Goal: Task Accomplishment & Management: Manage account settings

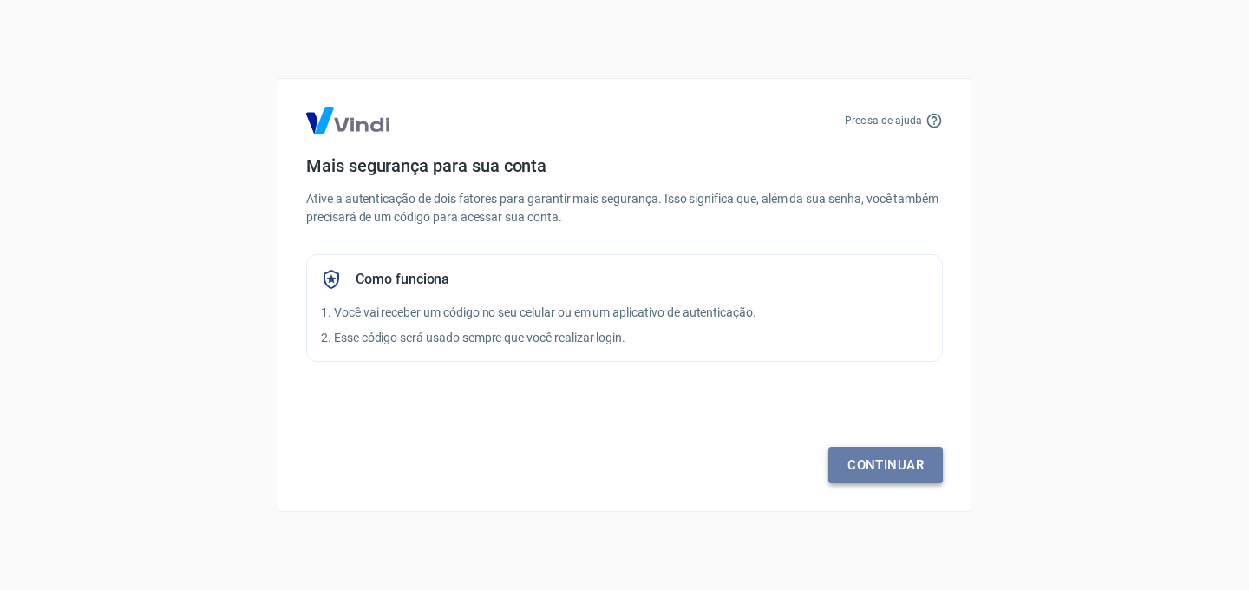
click at [904, 469] on link "Continuar" at bounding box center [885, 465] width 114 height 36
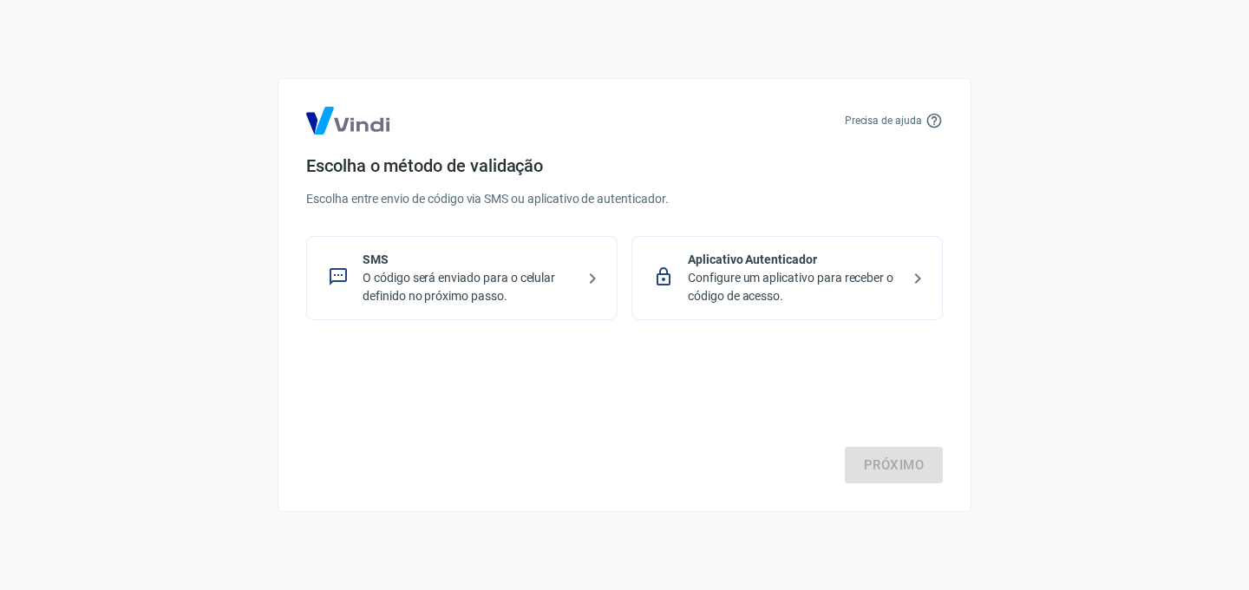
click at [466, 282] on p "O código será enviado para o celular definido no próximo passo." at bounding box center [468, 287] width 212 height 36
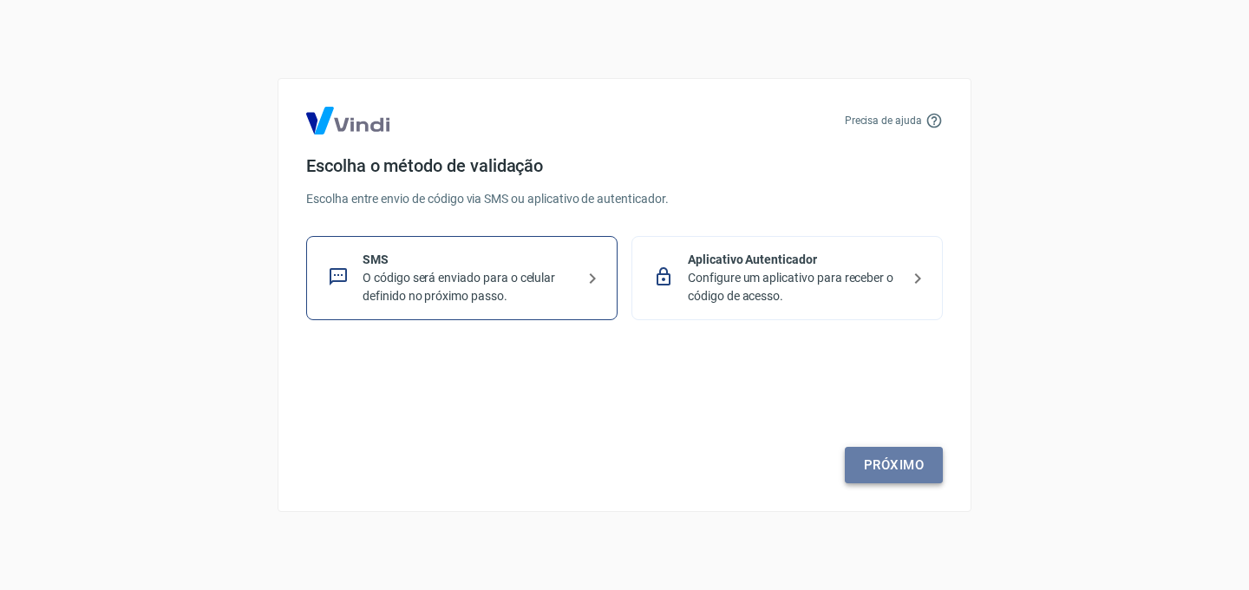
click at [884, 453] on link "Próximo" at bounding box center [893, 465] width 98 height 36
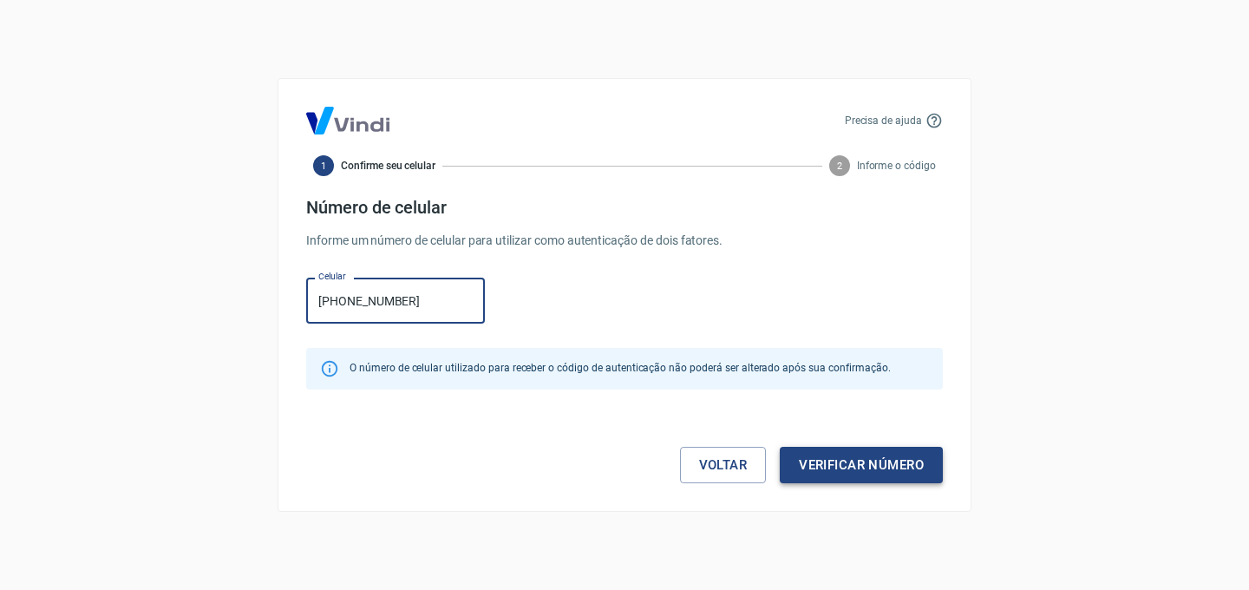
type input "(19) 99879-9212"
click at [875, 462] on button "Verificar número" at bounding box center [860, 465] width 163 height 36
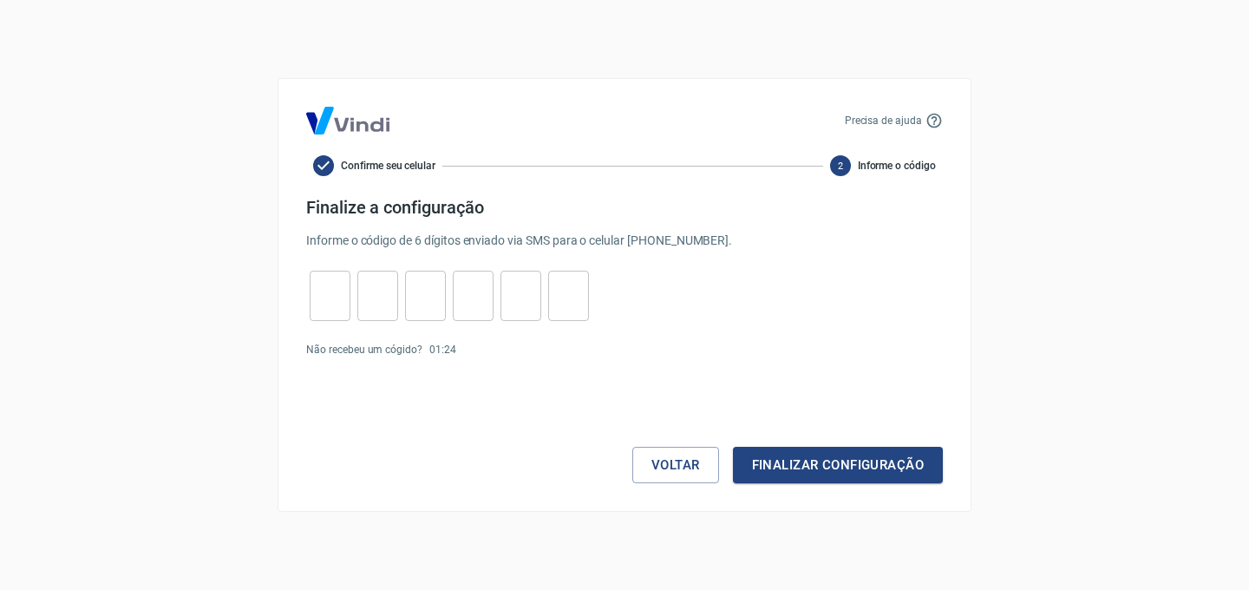
click at [332, 298] on input "tel" at bounding box center [330, 295] width 41 height 37
type input "0"
type input "3"
type input "9"
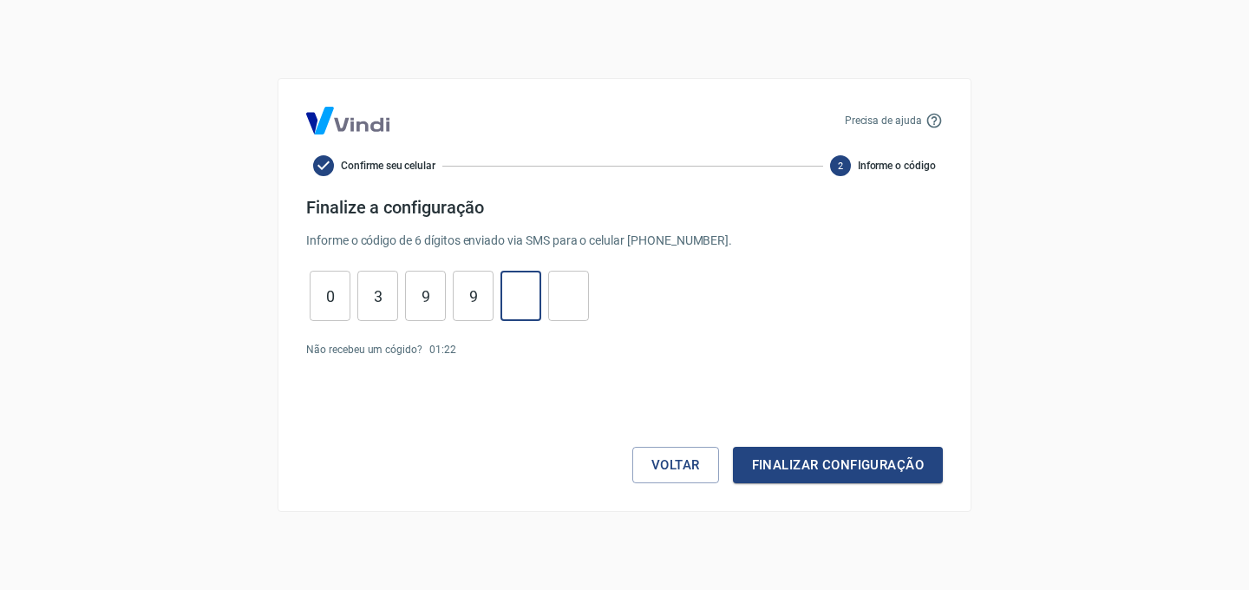
type input "0"
type input "4"
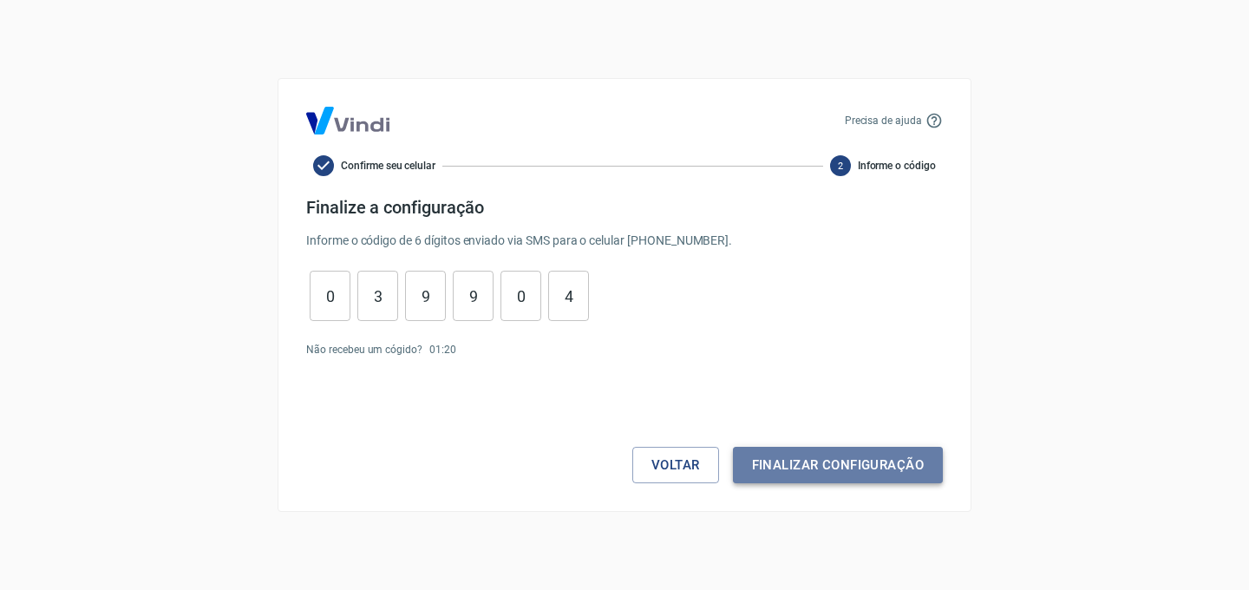
click at [846, 459] on button "Finalizar configuração" at bounding box center [838, 465] width 210 height 36
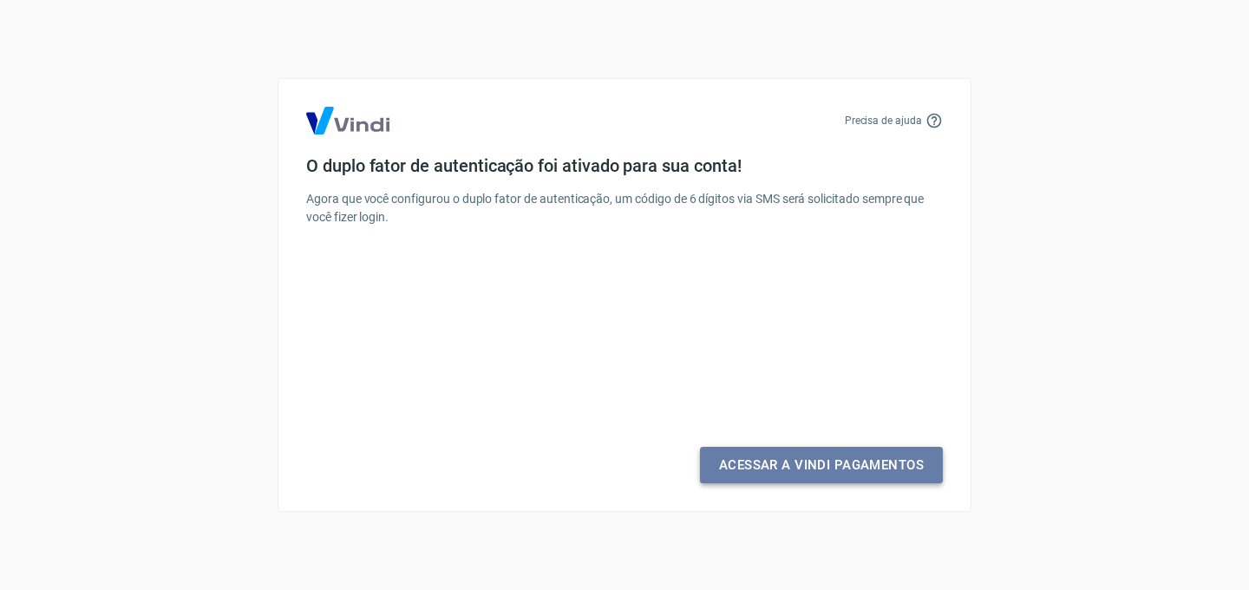
click at [823, 469] on link "Acessar a Vindi Pagamentos" at bounding box center [821, 465] width 243 height 36
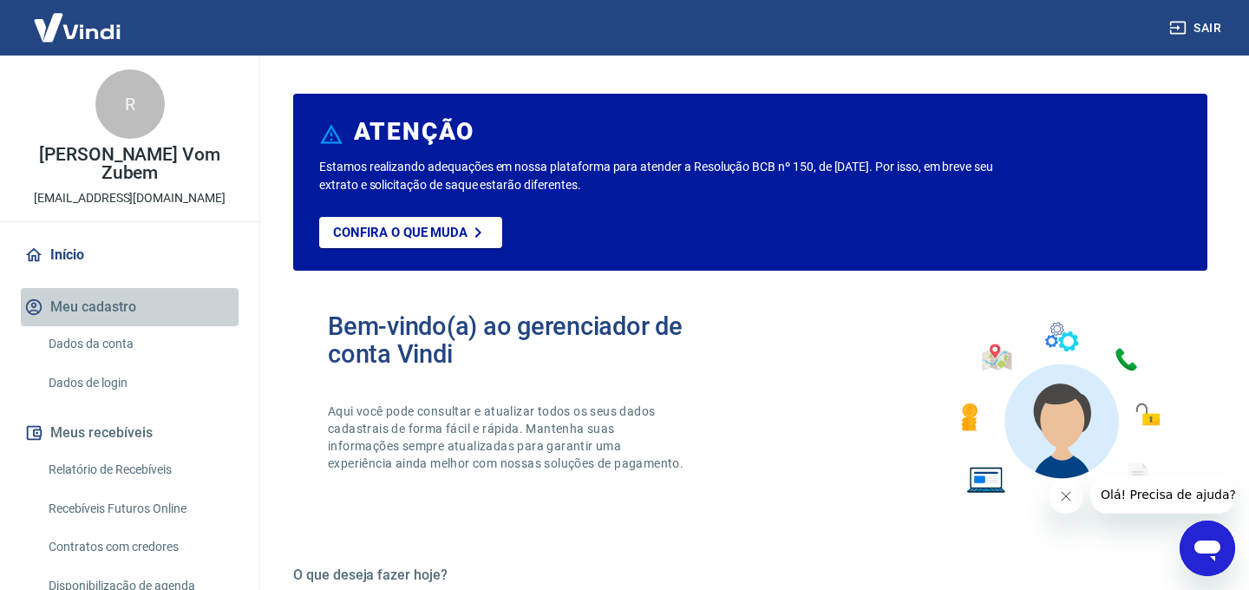
click at [84, 310] on button "Meu cadastro" at bounding box center [130, 307] width 218 height 38
click at [78, 303] on button "Meu cadastro" at bounding box center [130, 307] width 218 height 38
click at [112, 344] on link "Dados da conta" at bounding box center [140, 344] width 197 height 36
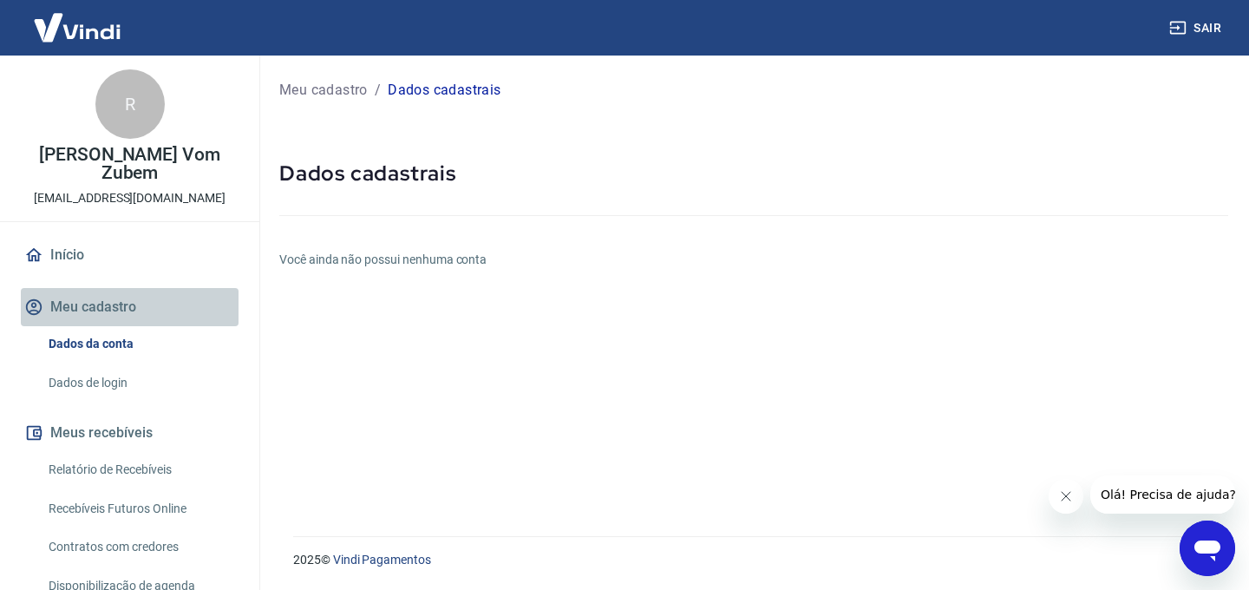
click at [117, 303] on button "Meu cadastro" at bounding box center [130, 307] width 218 height 38
click at [88, 310] on button "Meu cadastro" at bounding box center [130, 307] width 218 height 38
click at [94, 303] on button "Meu cadastro" at bounding box center [130, 307] width 218 height 38
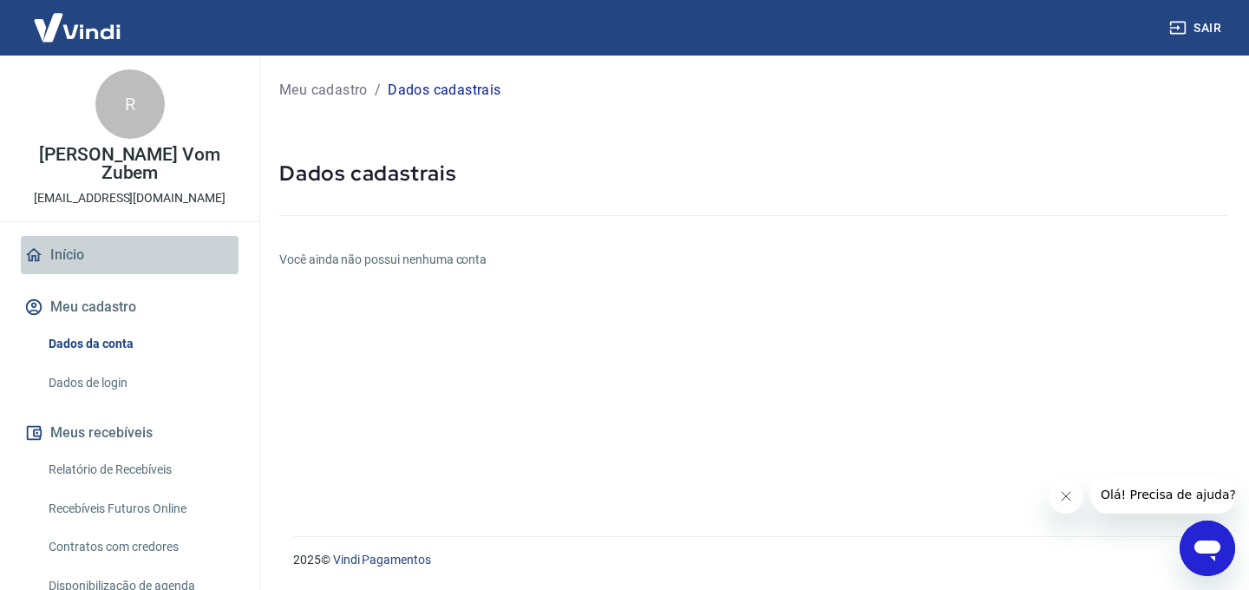
click at [109, 259] on link "Início" at bounding box center [130, 255] width 218 height 38
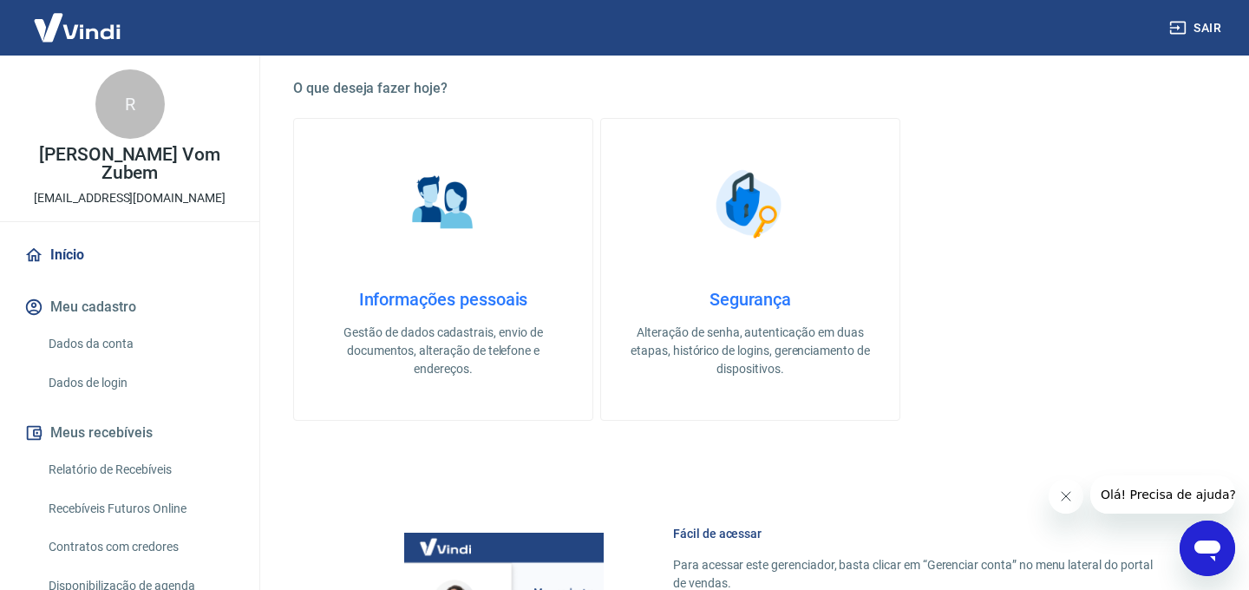
scroll to position [479, 0]
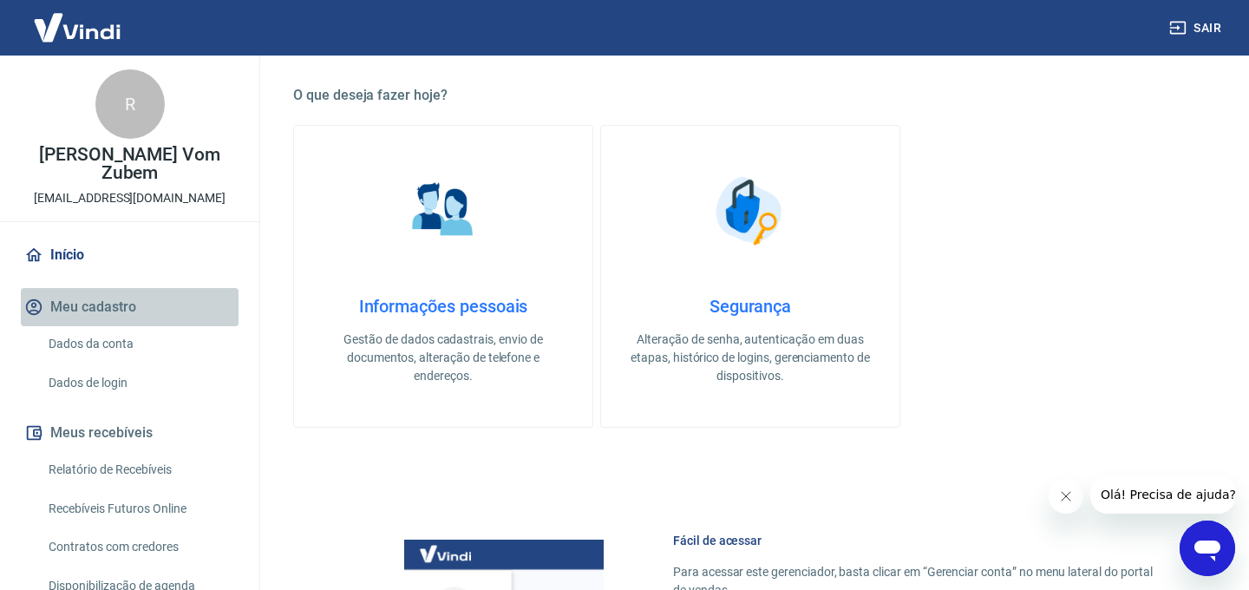
click at [104, 309] on button "Meu cadastro" at bounding box center [130, 307] width 218 height 38
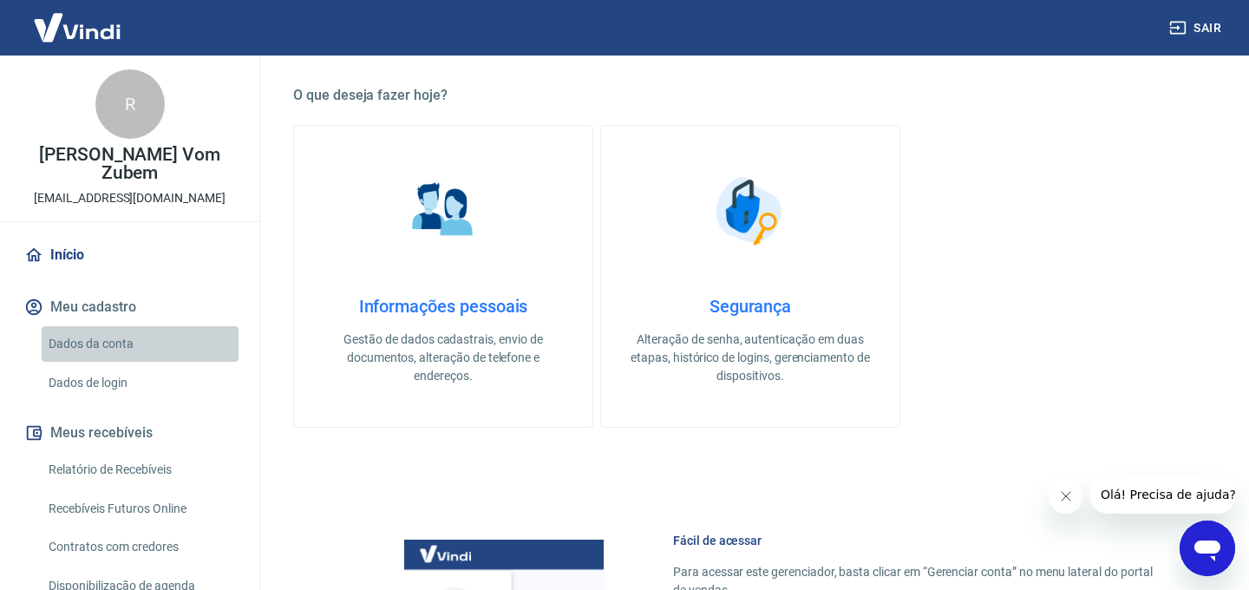
click at [83, 345] on link "Dados da conta" at bounding box center [140, 344] width 197 height 36
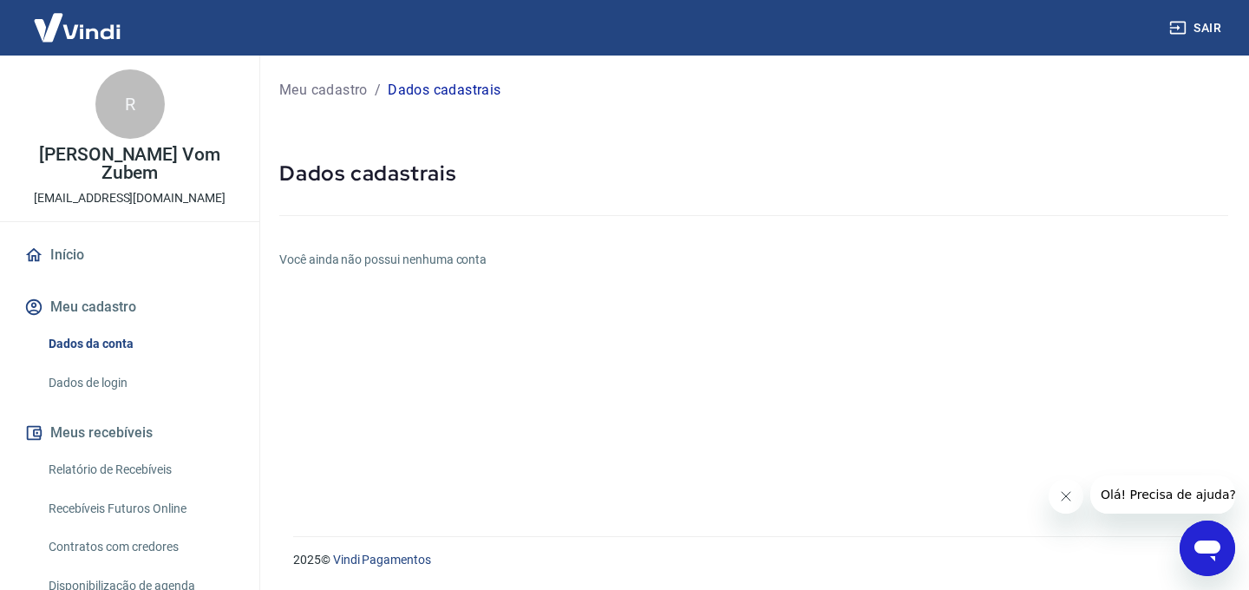
click at [87, 375] on link "Dados de login" at bounding box center [140, 383] width 197 height 36
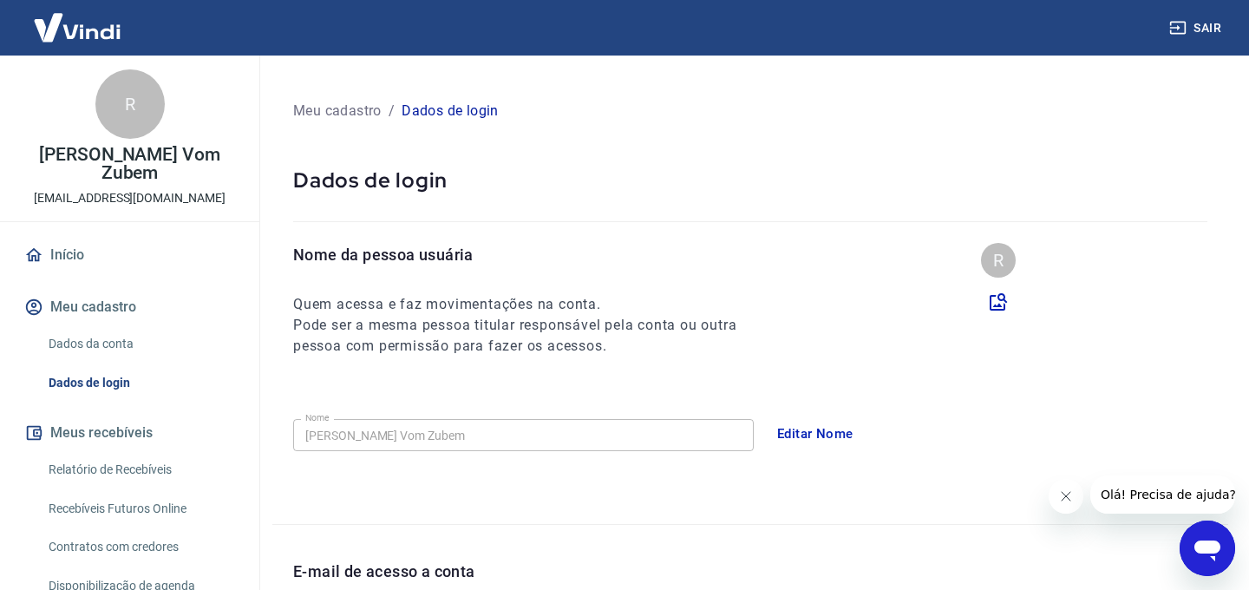
scroll to position [117, 0]
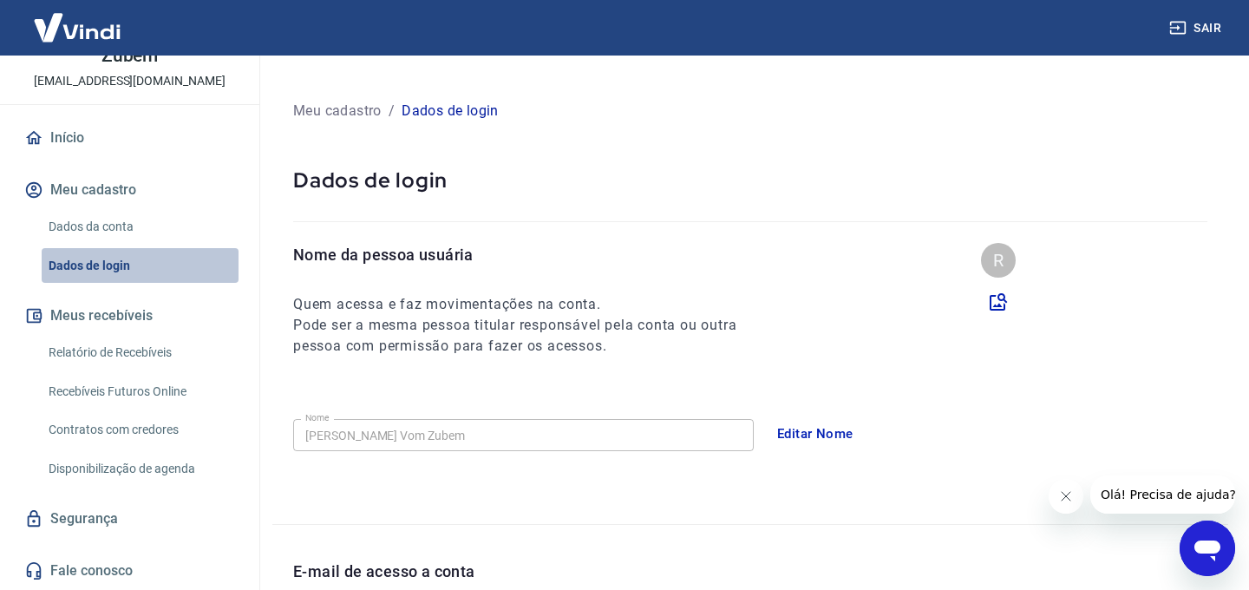
click at [107, 263] on link "Dados de login" at bounding box center [140, 266] width 197 height 36
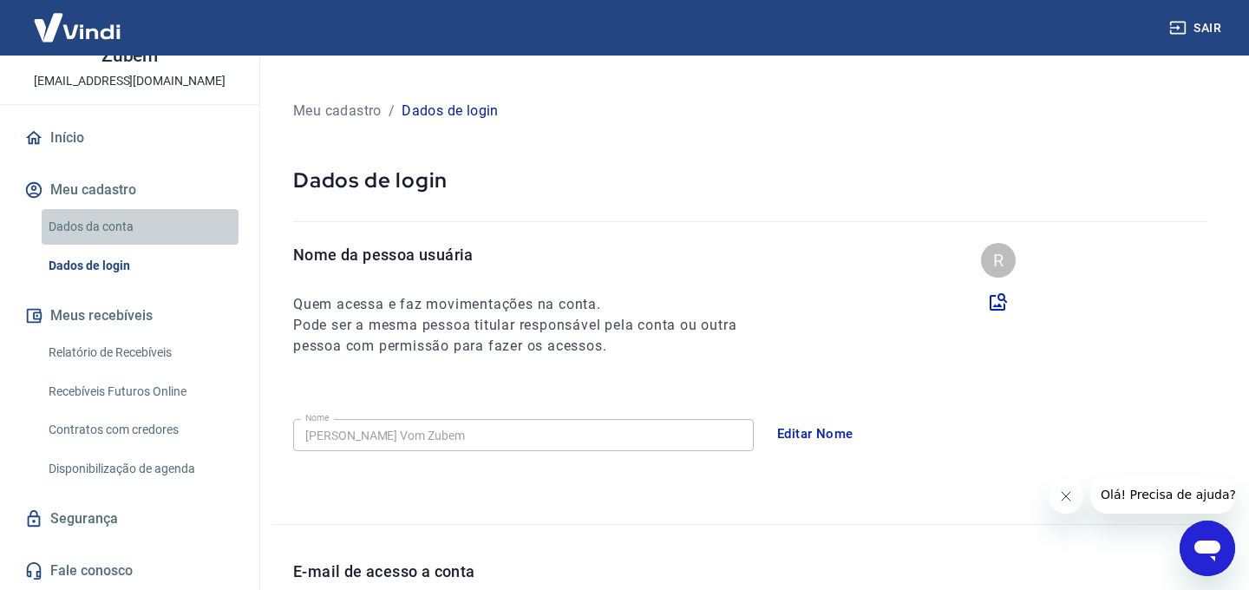
click at [103, 227] on link "Dados da conta" at bounding box center [140, 227] width 197 height 36
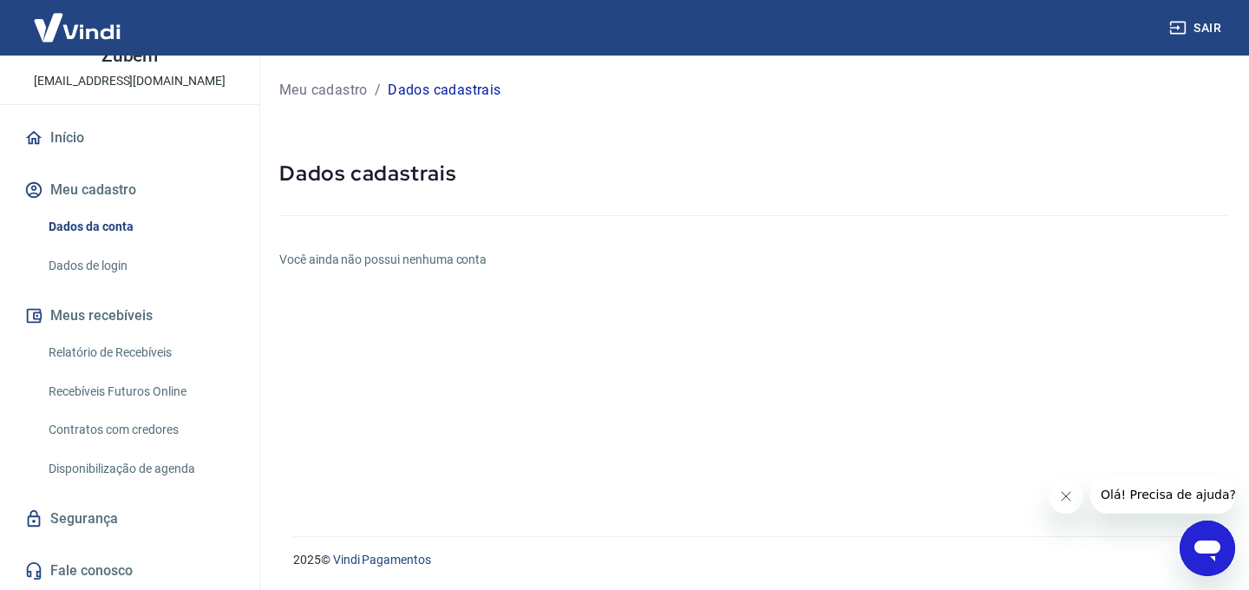
click at [112, 197] on button "Meu cadastro" at bounding box center [130, 190] width 218 height 38
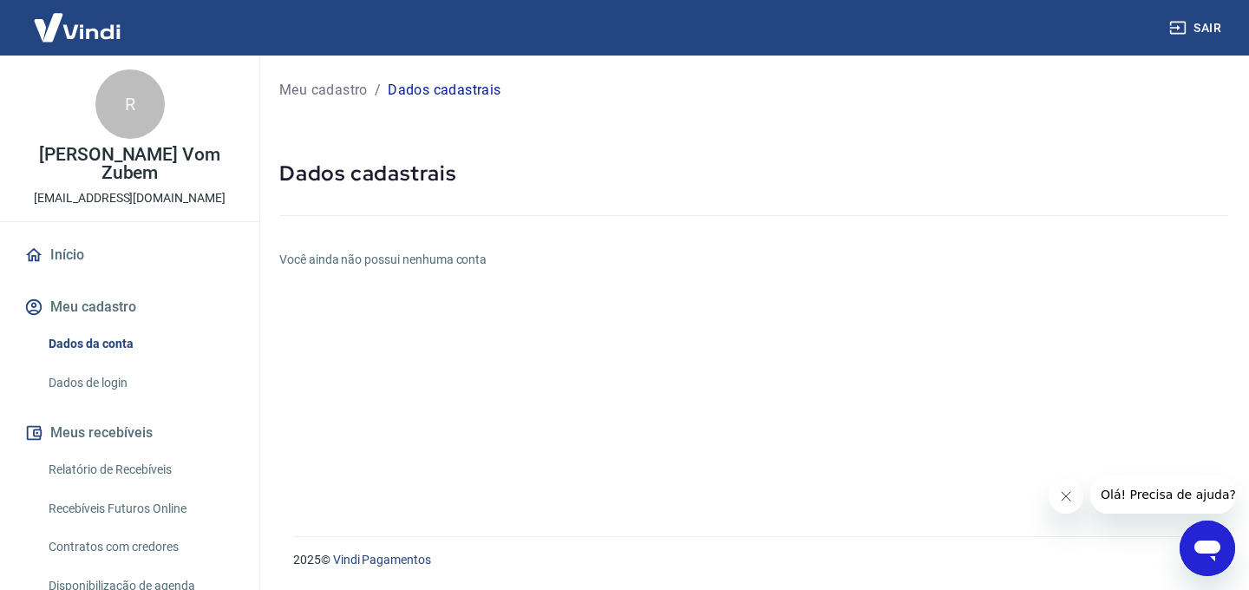
click at [62, 252] on link "Início" at bounding box center [130, 255] width 218 height 38
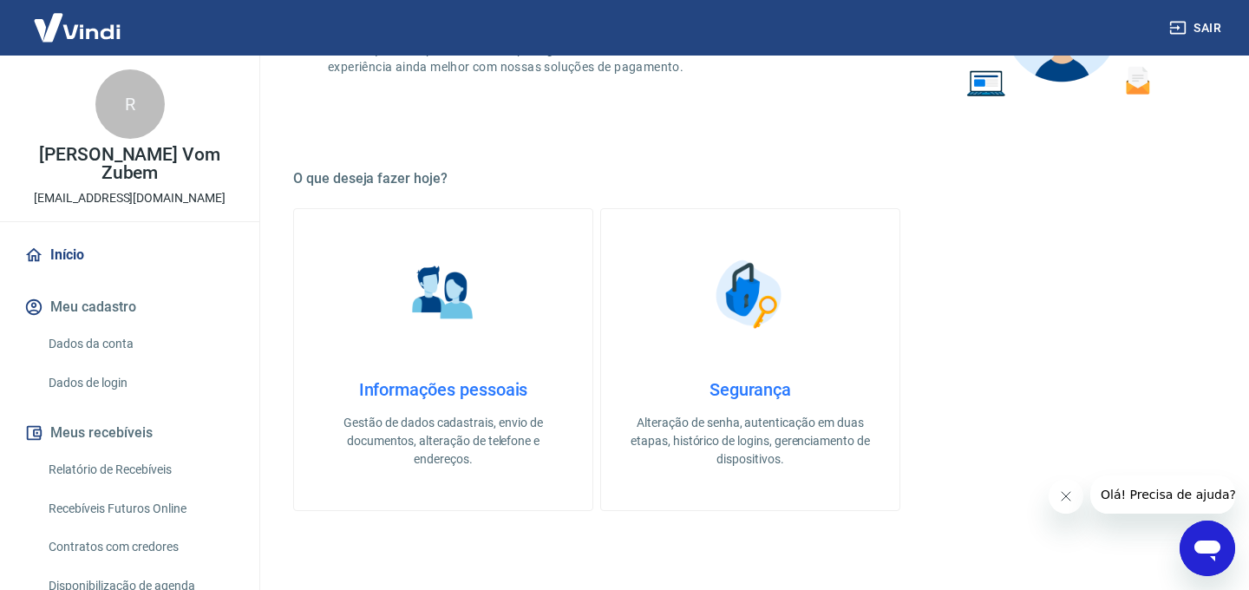
scroll to position [459, 0]
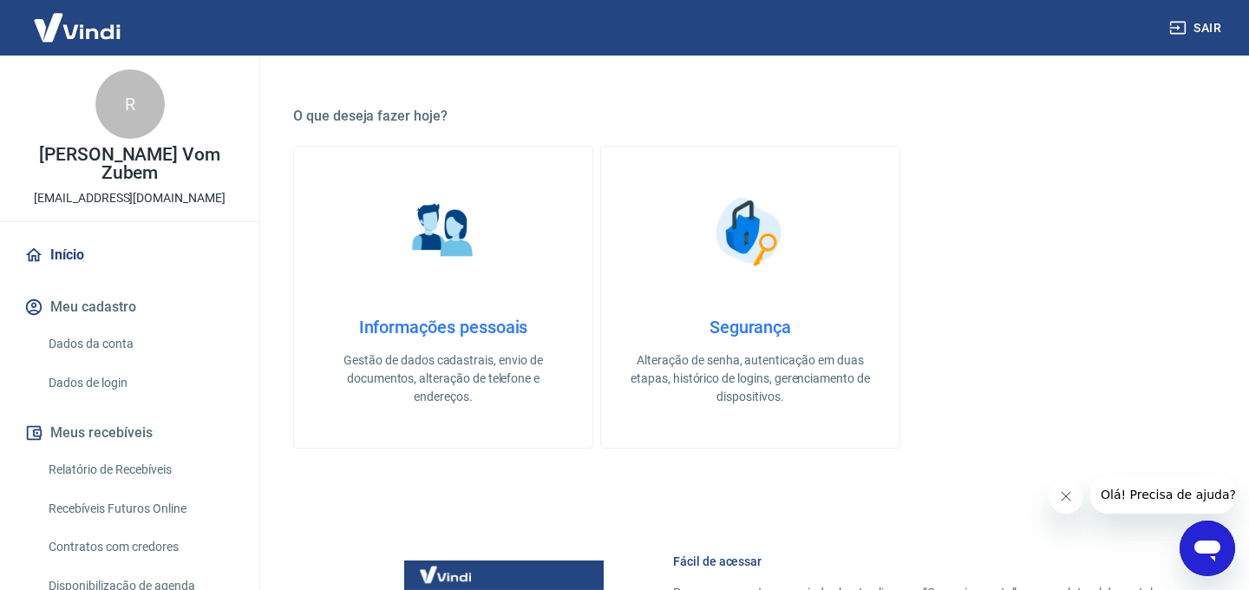
click at [492, 368] on p "Gestão de dados cadastrais, envio de documentos, alteração de telefone e endere…" at bounding box center [443, 378] width 243 height 55
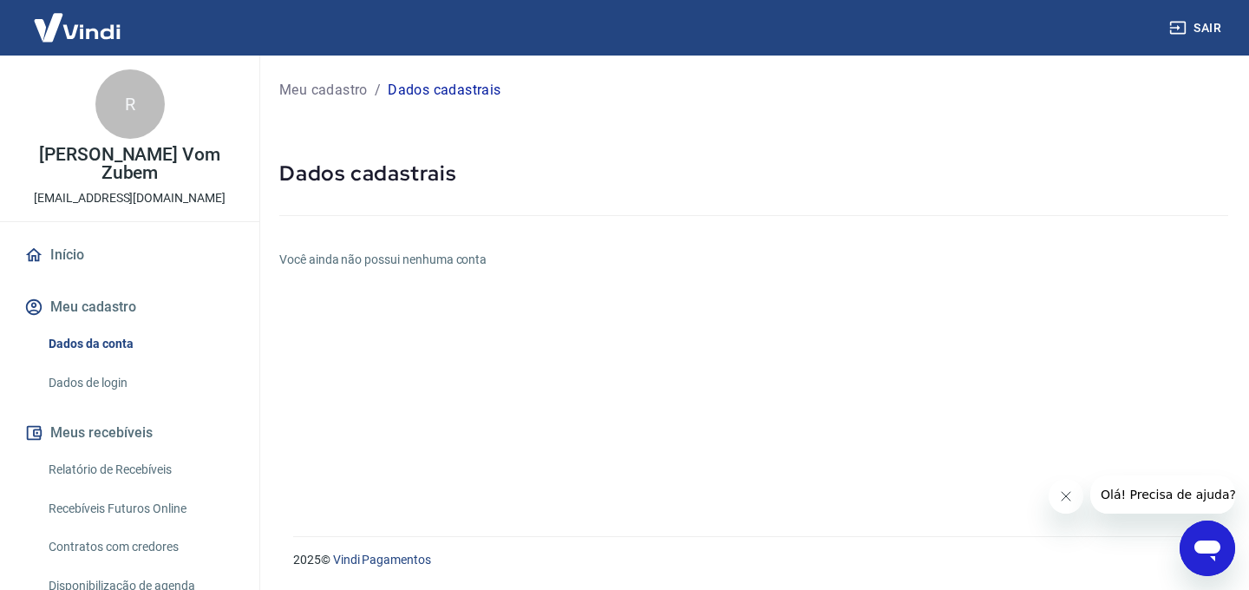
click at [94, 347] on link "Dados da conta" at bounding box center [140, 344] width 197 height 36
click at [82, 300] on button "Meu cadastro" at bounding box center [130, 307] width 218 height 38
click at [88, 301] on button "Meu cadastro" at bounding box center [130, 307] width 218 height 38
click at [53, 237] on link "Início" at bounding box center [130, 255] width 218 height 38
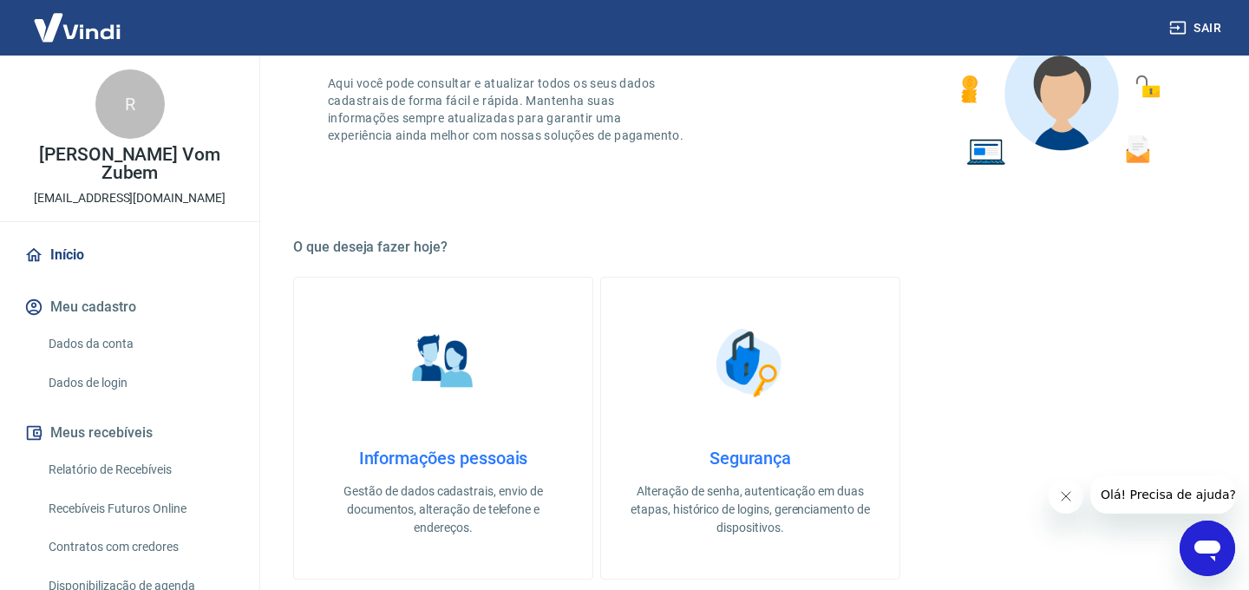
scroll to position [351, 0]
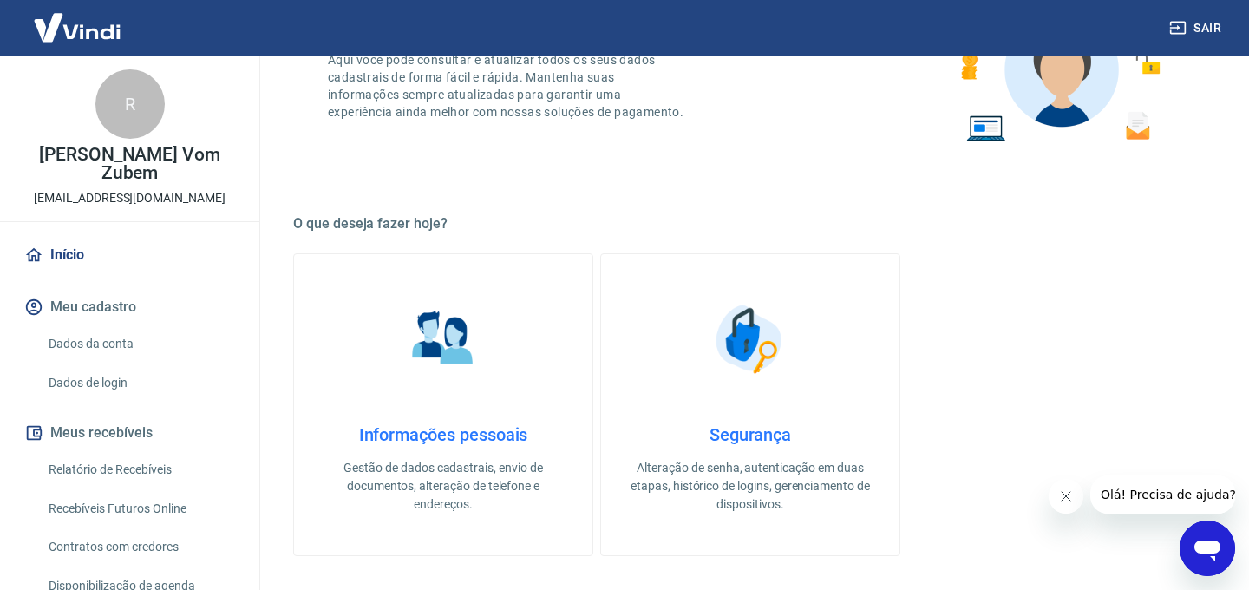
click at [470, 432] on h4 "Informações pessoais" at bounding box center [443, 434] width 243 height 21
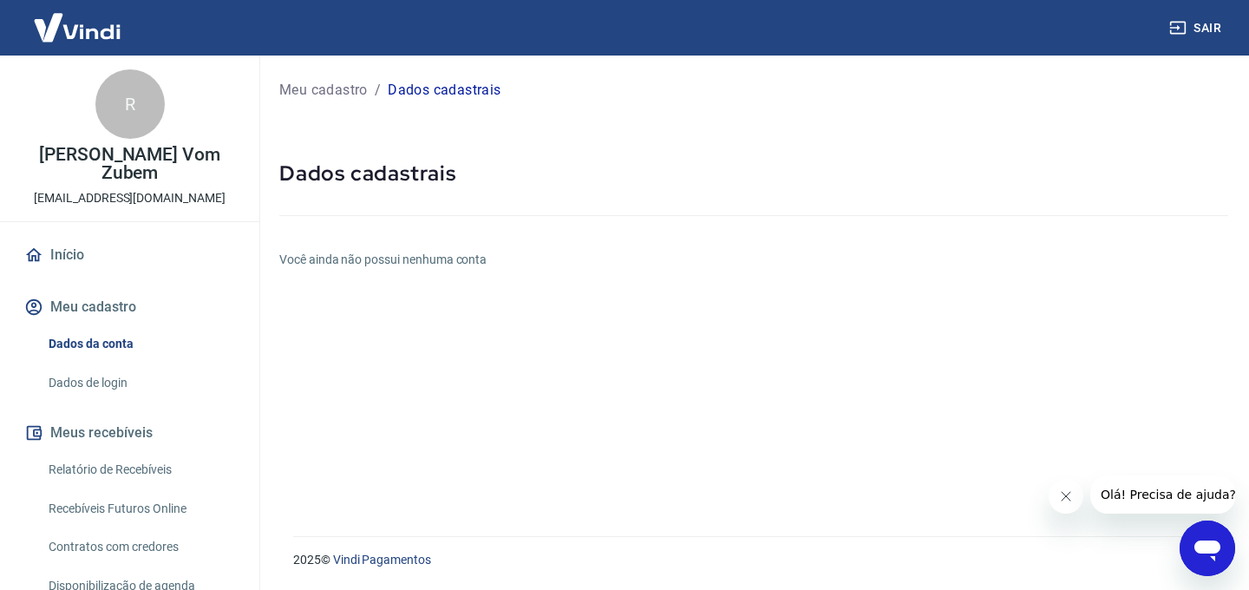
click at [92, 382] on link "Dados de login" at bounding box center [140, 383] width 197 height 36
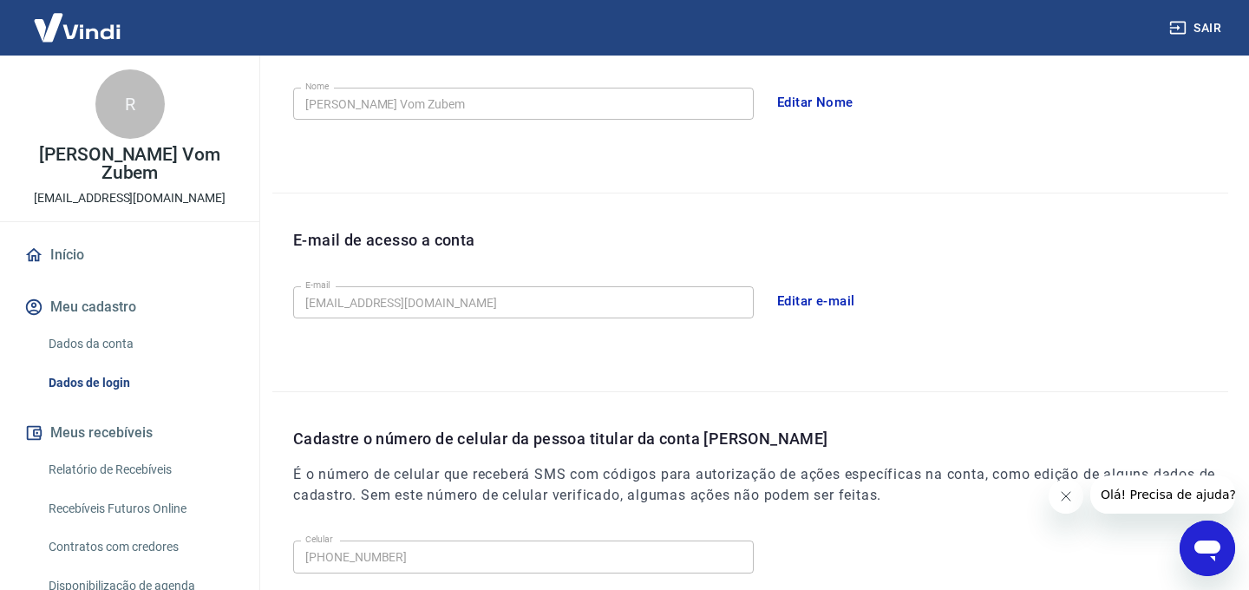
scroll to position [336, 0]
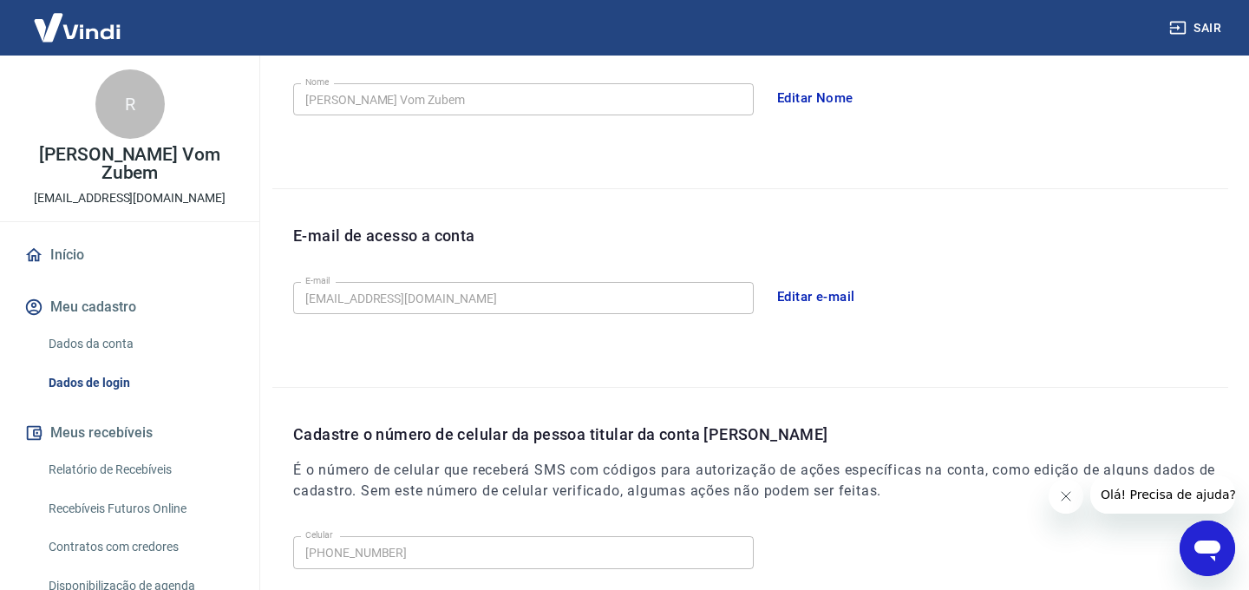
click at [825, 299] on button "Editar e-mail" at bounding box center [815, 296] width 97 height 36
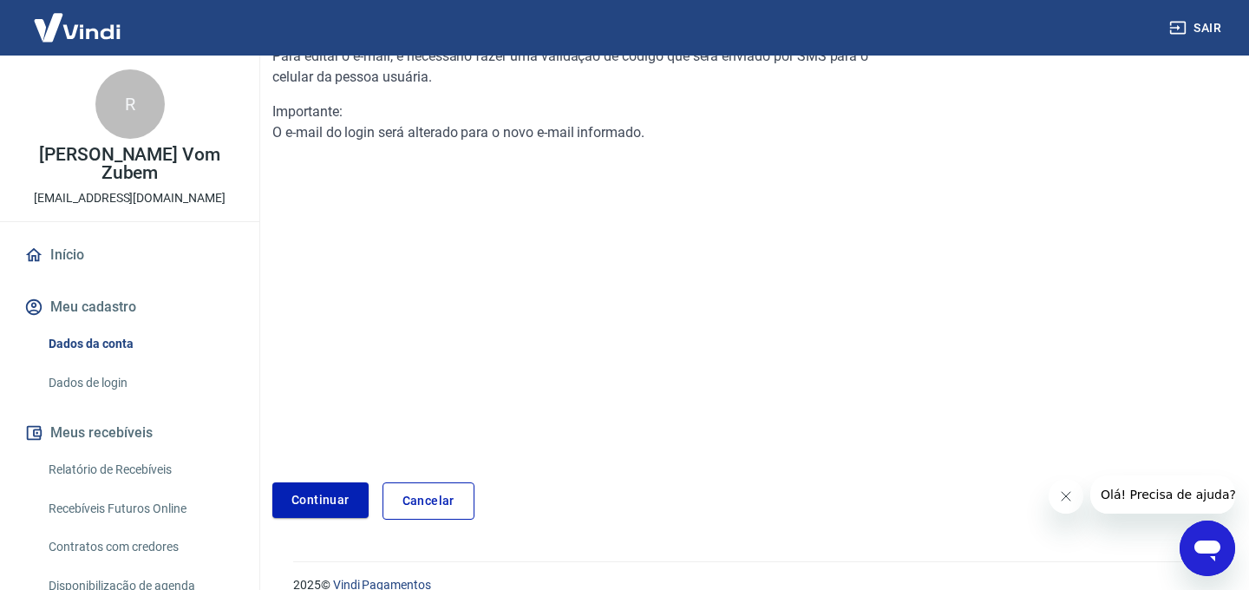
scroll to position [225, 0]
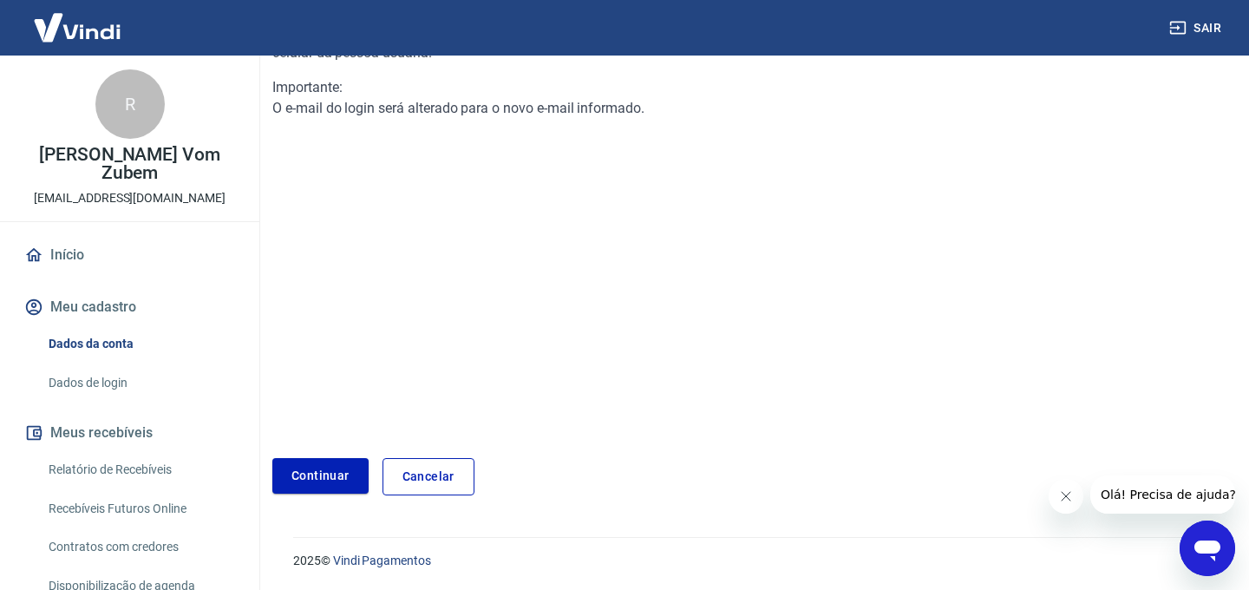
click at [389, 309] on div "Para editar o e-mail, é necessário fazer uma validação de código que será envia…" at bounding box center [590, 212] width 637 height 436
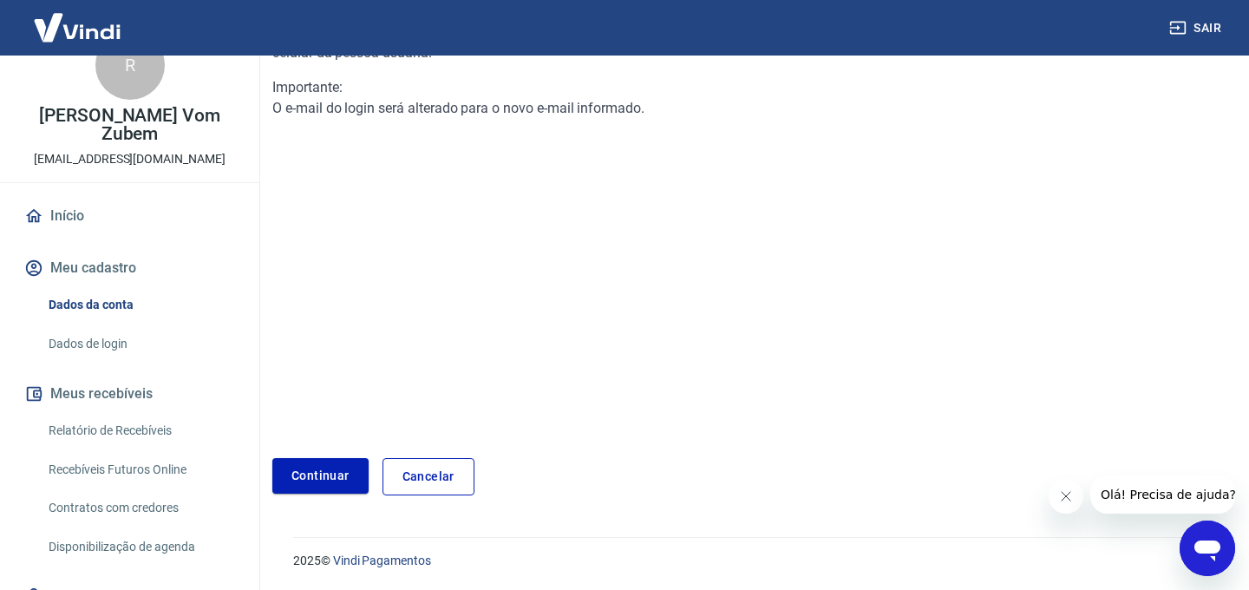
scroll to position [0, 0]
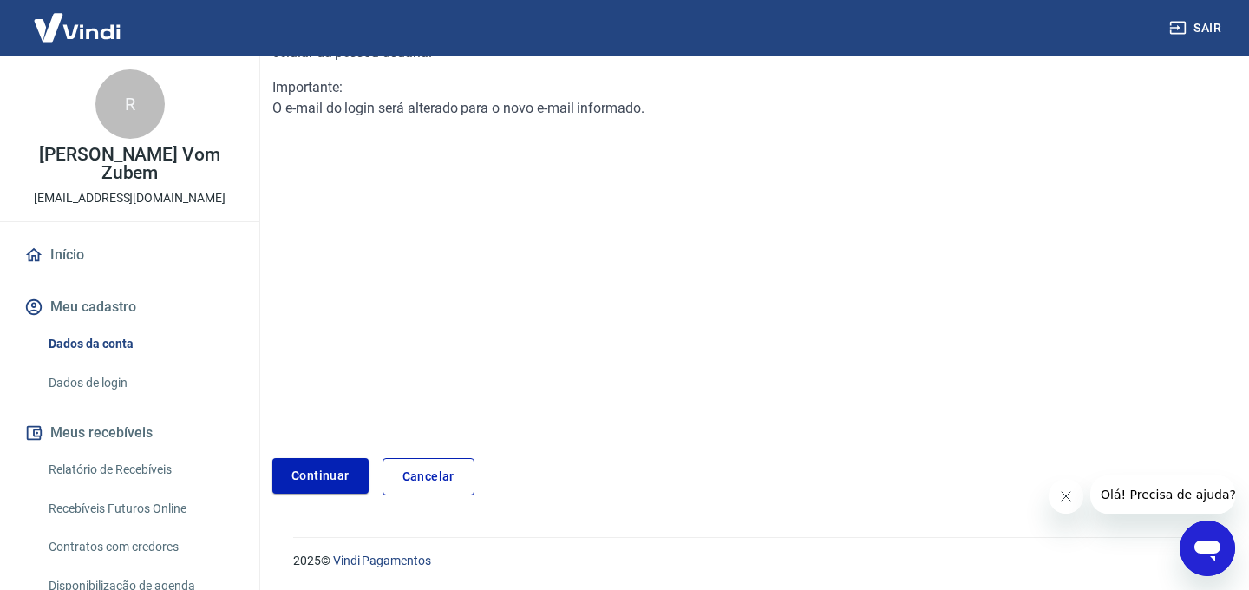
click at [427, 239] on div "Para editar o e-mail, é necessário fazer uma validação de código que será envia…" at bounding box center [590, 212] width 637 height 436
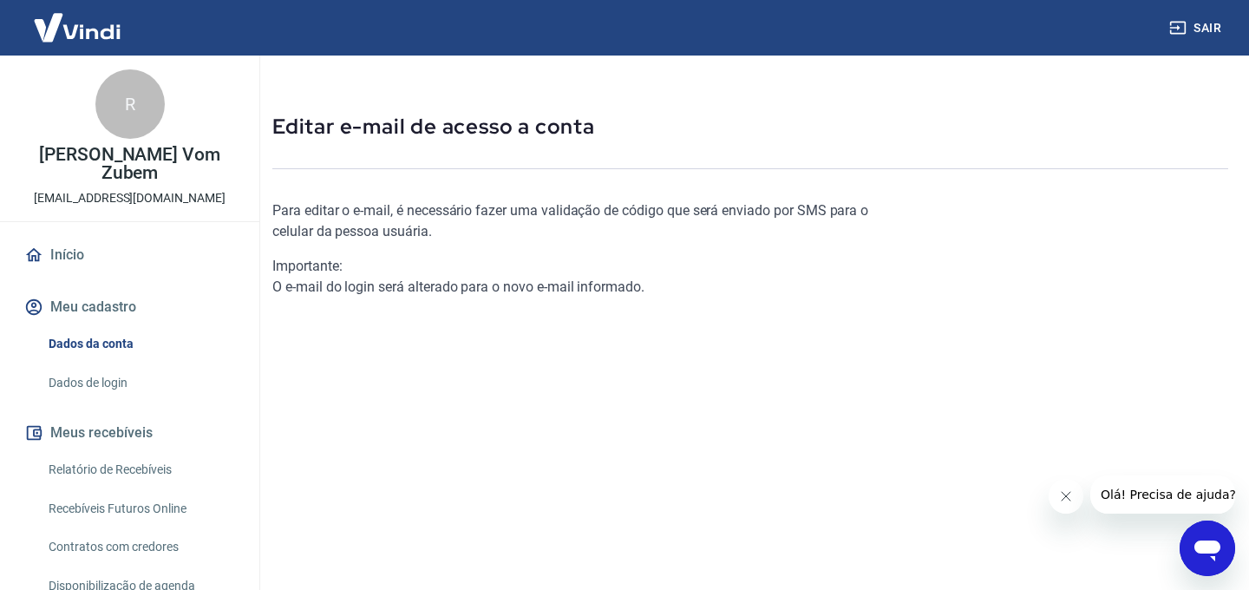
scroll to position [49, 0]
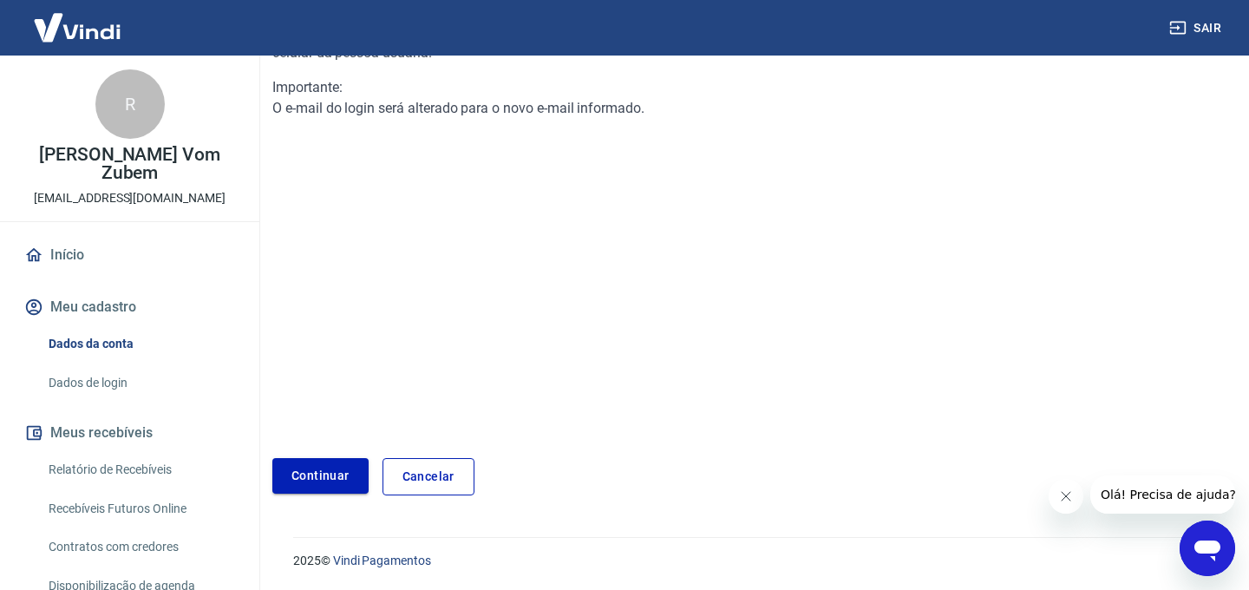
click at [330, 467] on link "Continuar" at bounding box center [320, 476] width 96 height 36
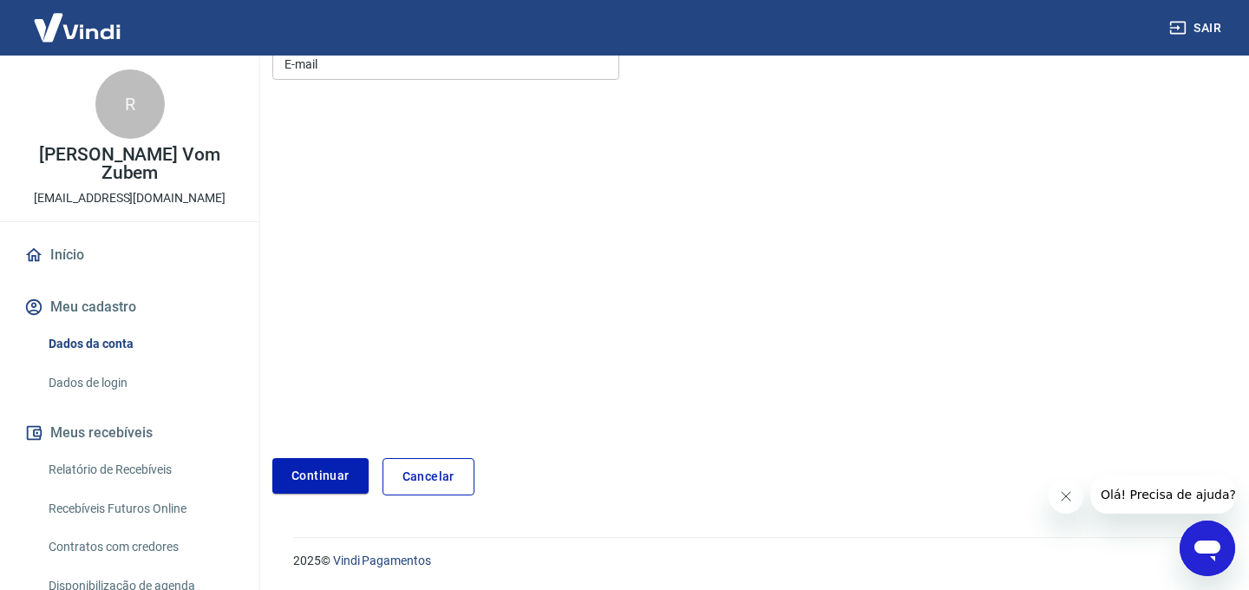
scroll to position [9, 0]
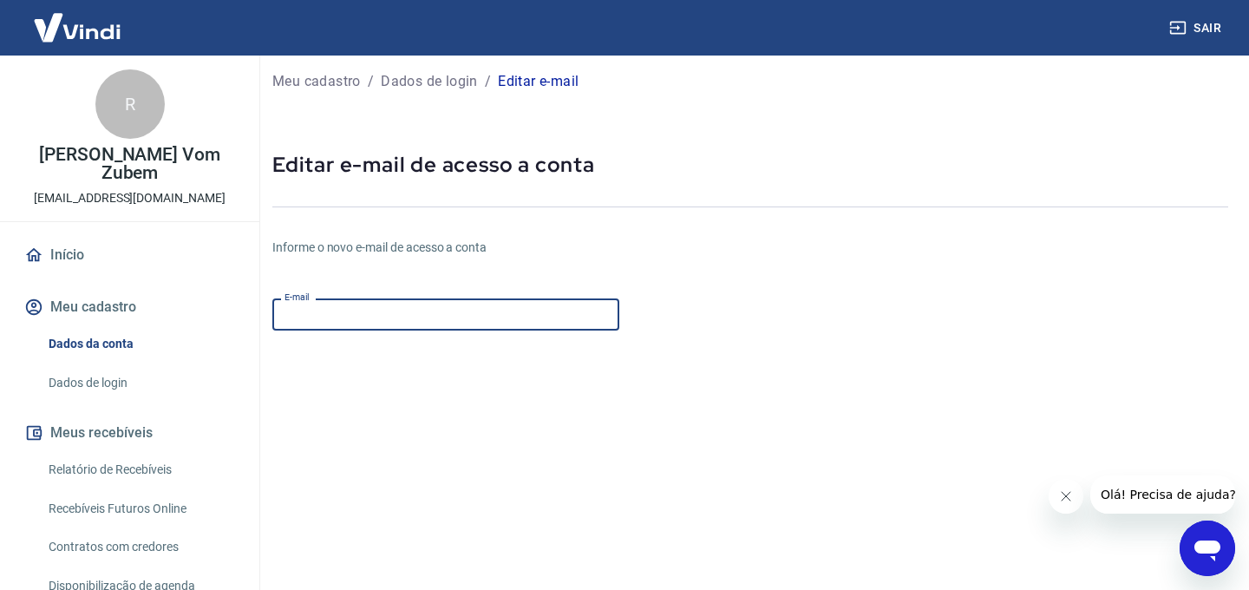
click at [371, 316] on input "E-mail" at bounding box center [445, 314] width 347 height 32
click at [334, 313] on input "[EMAIL_ADDRESS][DOMAIN_NAME]" at bounding box center [445, 314] width 347 height 32
click at [337, 316] on input "[EMAIL_ADDRESS][DOMAIN_NAME]" at bounding box center [445, 314] width 347 height 32
type input "[EMAIL_ADDRESS][DOMAIN_NAME]"
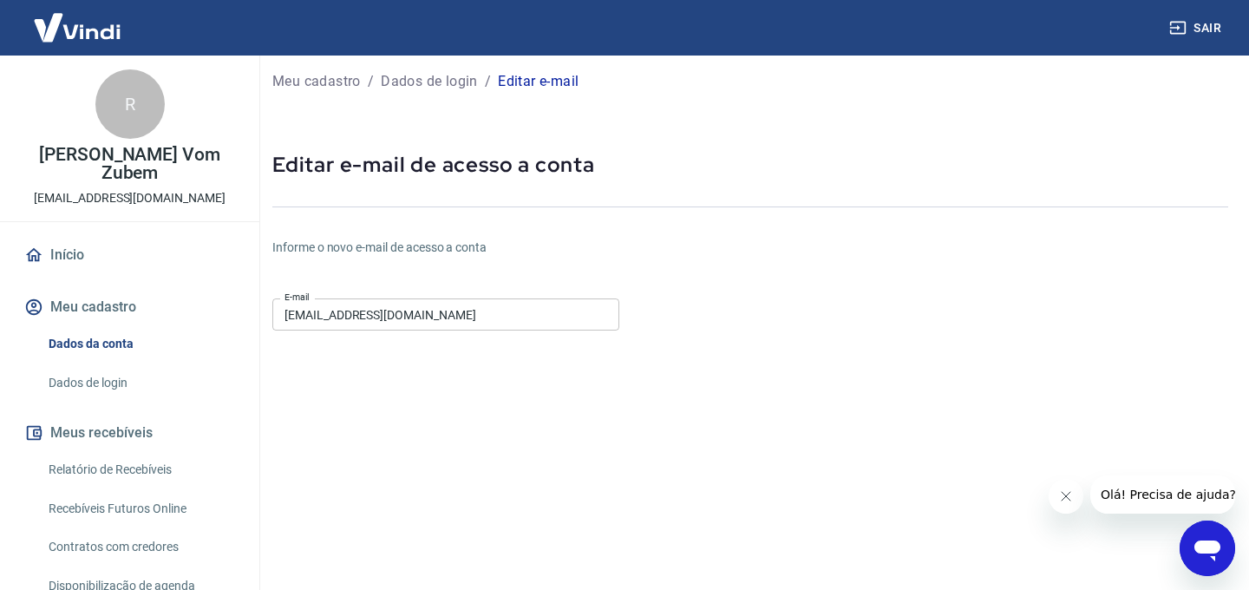
click at [526, 401] on form "E-mail [EMAIL_ADDRESS][DOMAIN_NAME] E-mail Continuar Cancelar" at bounding box center [590, 518] width 637 height 454
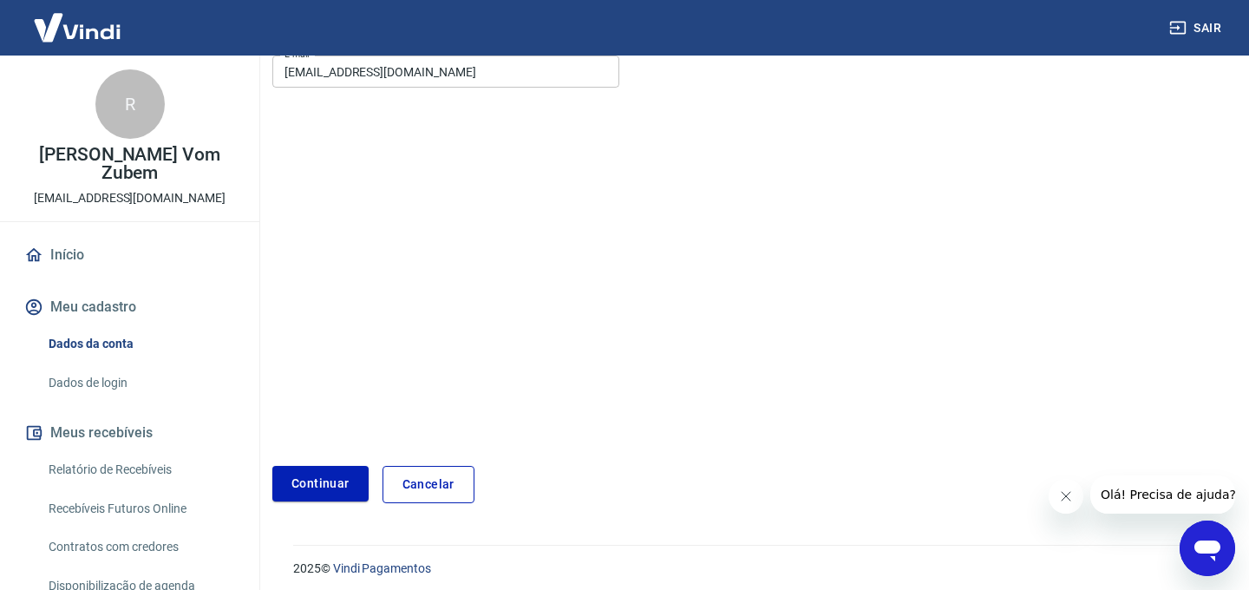
scroll to position [259, 0]
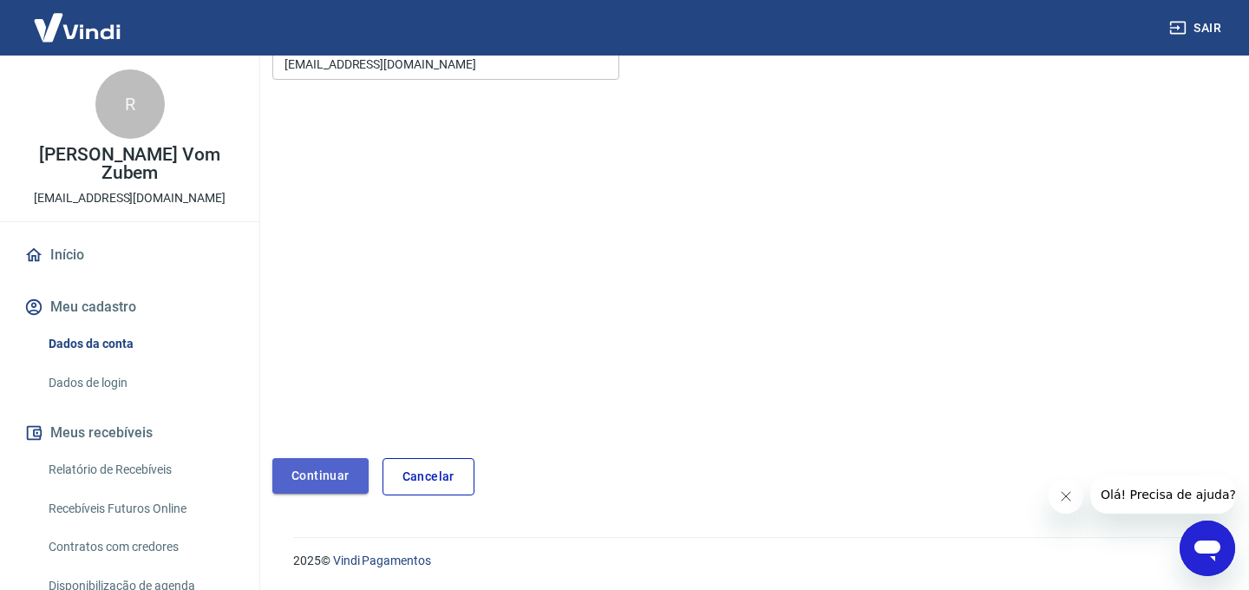
click at [312, 473] on button "Continuar" at bounding box center [320, 476] width 96 height 36
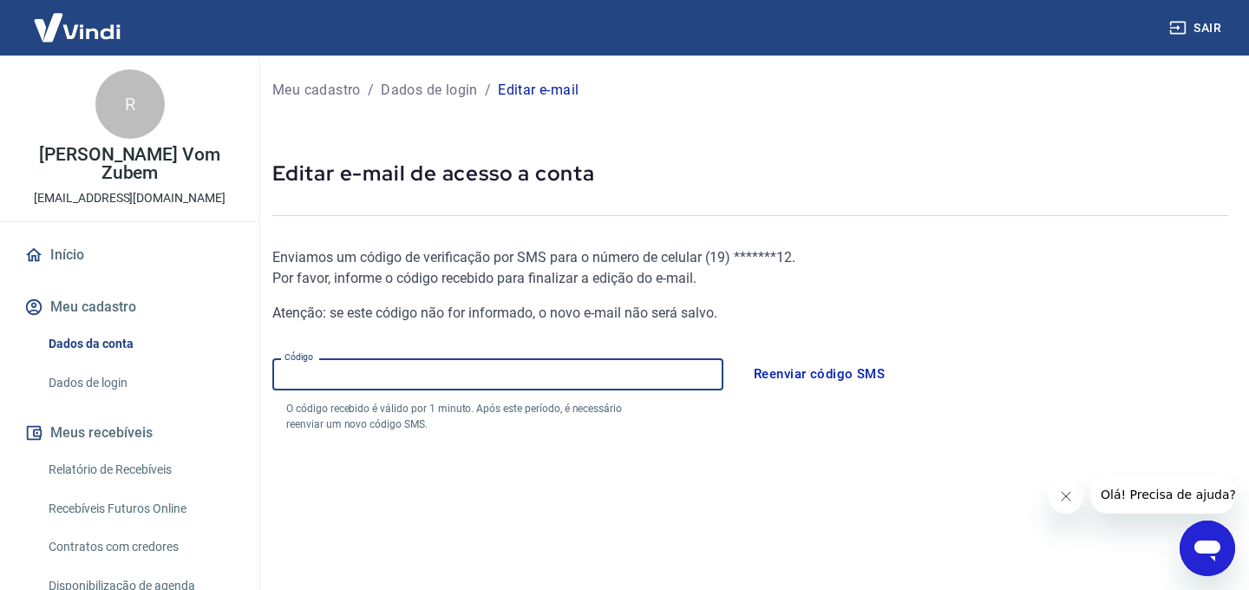
click at [506, 375] on input "Código" at bounding box center [497, 374] width 451 height 32
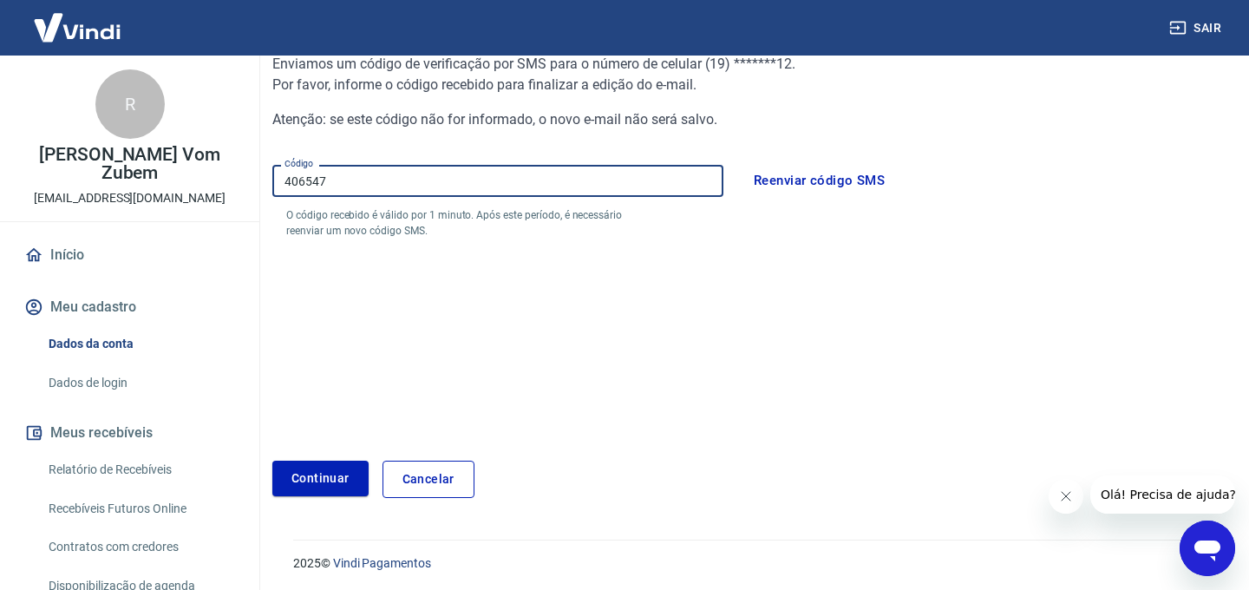
scroll to position [196, 0]
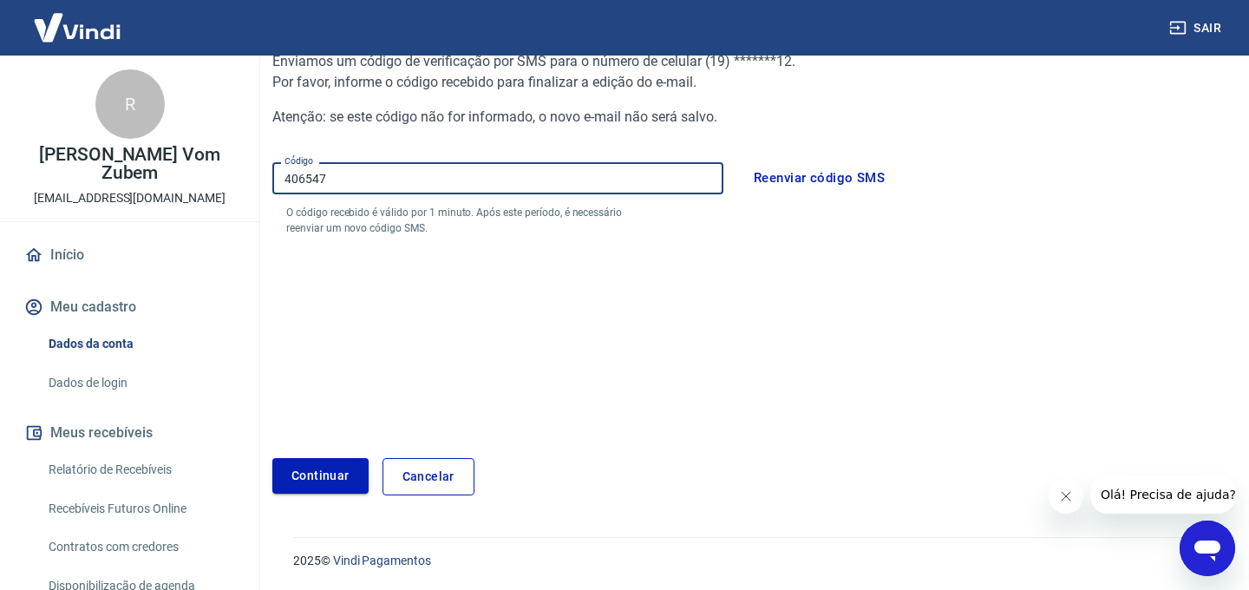
type input "406547"
click at [310, 471] on button "Continuar" at bounding box center [320, 476] width 96 height 36
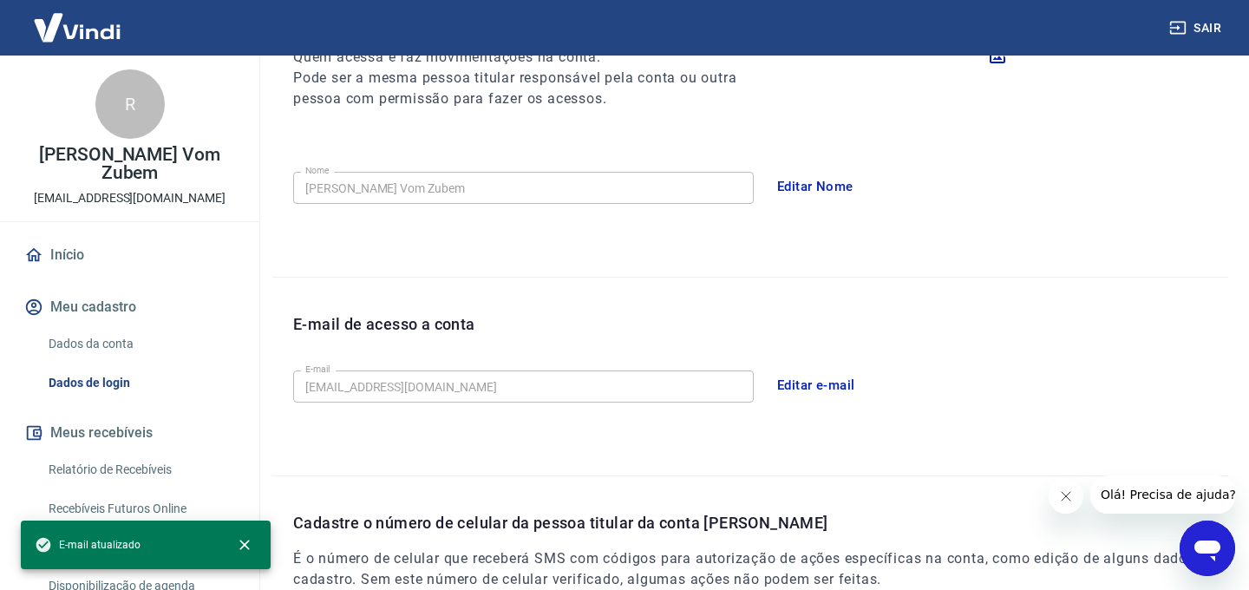
scroll to position [520, 0]
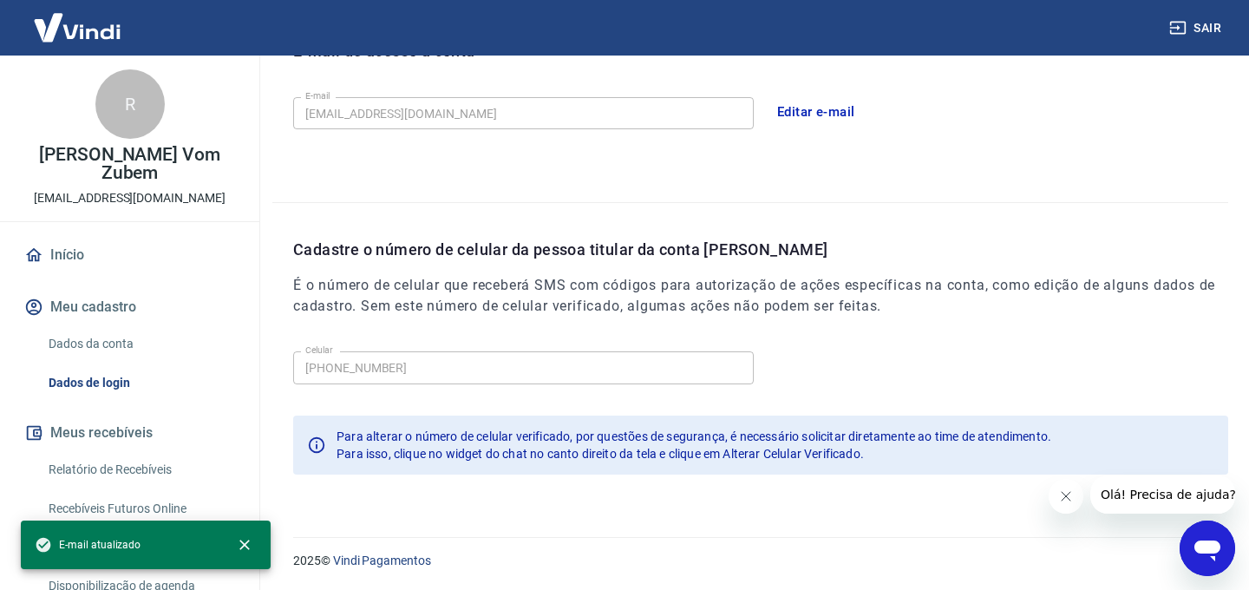
click at [102, 344] on link "Dados da conta" at bounding box center [140, 344] width 197 height 36
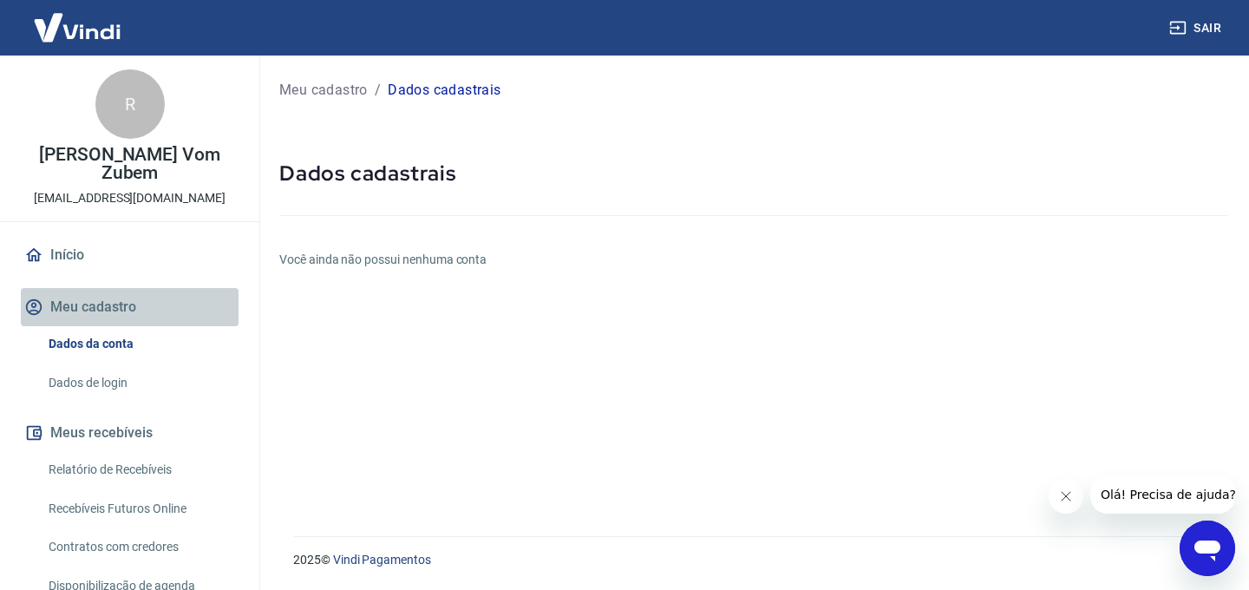
click at [106, 317] on button "Meu cadastro" at bounding box center [130, 307] width 218 height 38
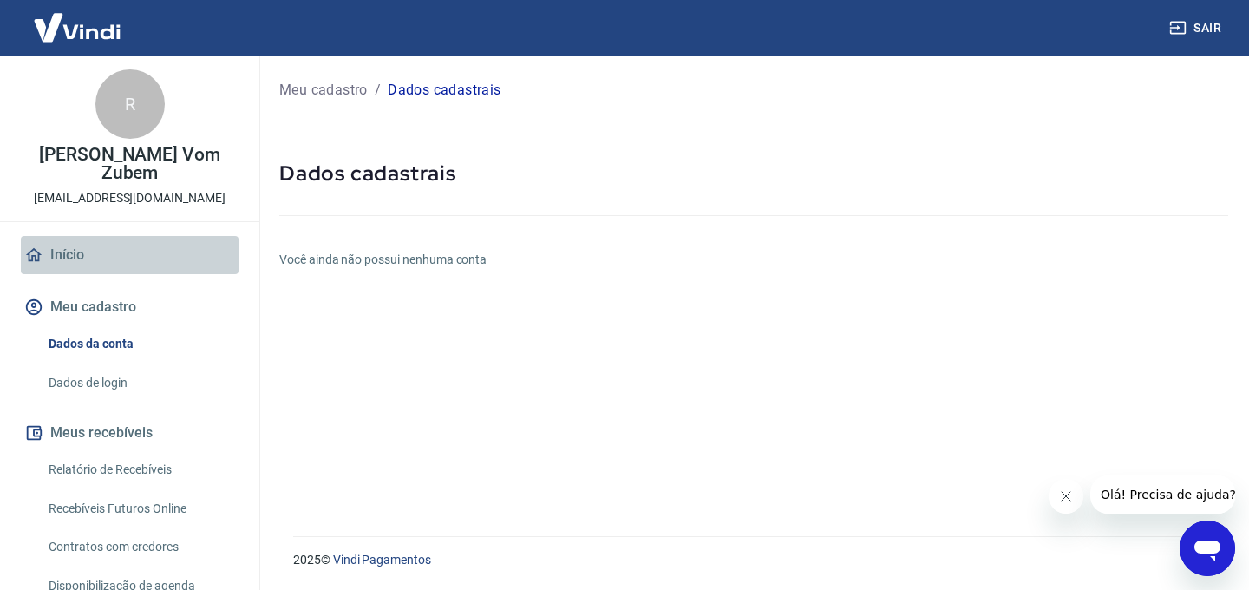
click at [71, 248] on link "Início" at bounding box center [130, 255] width 218 height 38
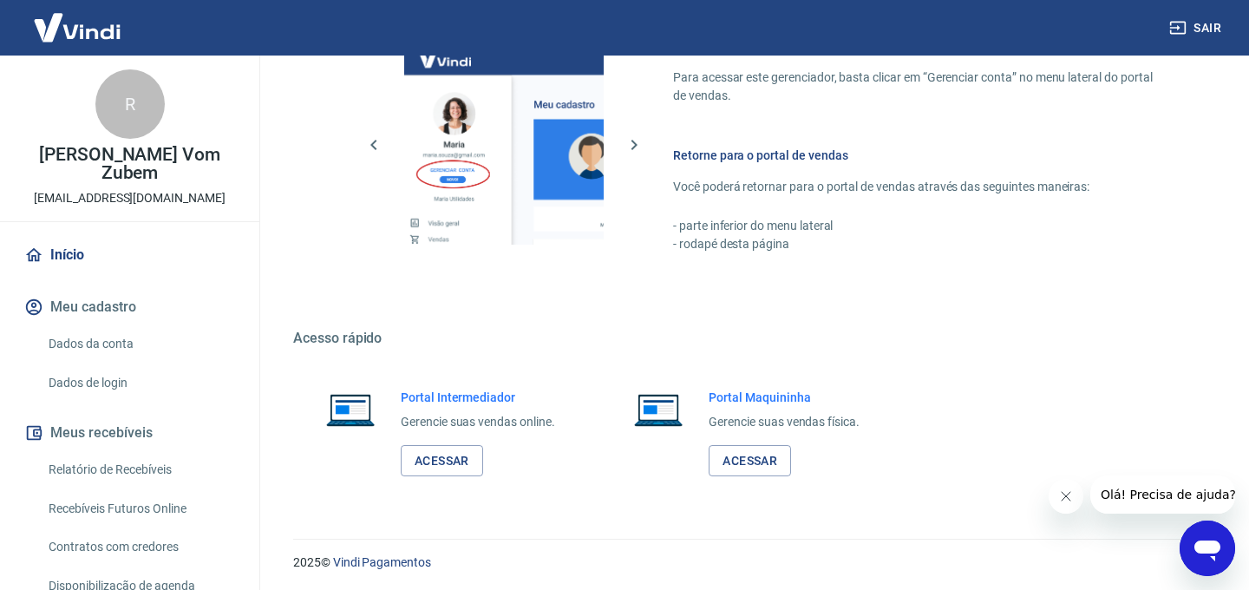
scroll to position [976, 0]
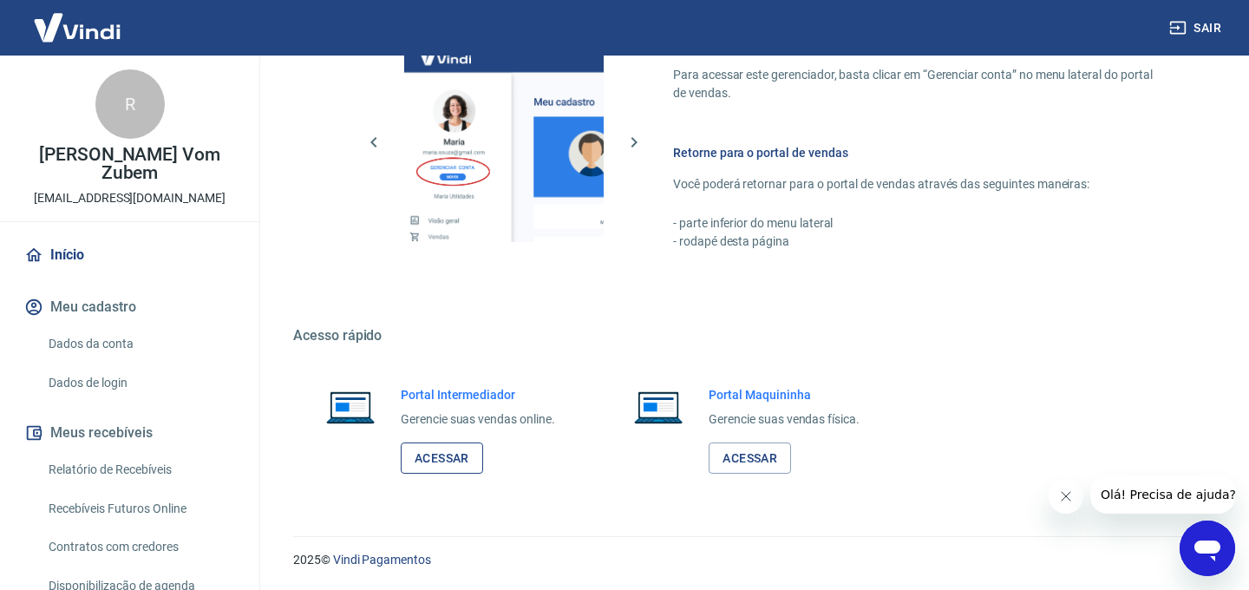
click at [436, 458] on link "Acessar" at bounding box center [442, 458] width 82 height 32
click at [93, 299] on button "Meu cadastro" at bounding box center [130, 307] width 218 height 38
click at [129, 101] on div "R" at bounding box center [129, 103] width 69 height 69
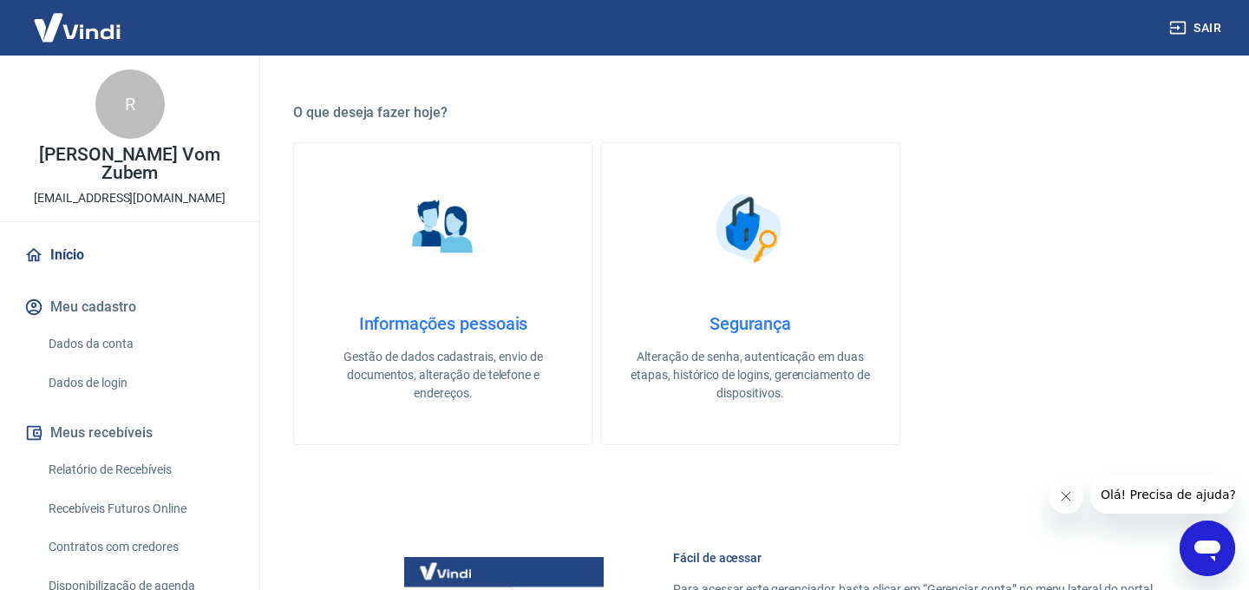
scroll to position [0, 0]
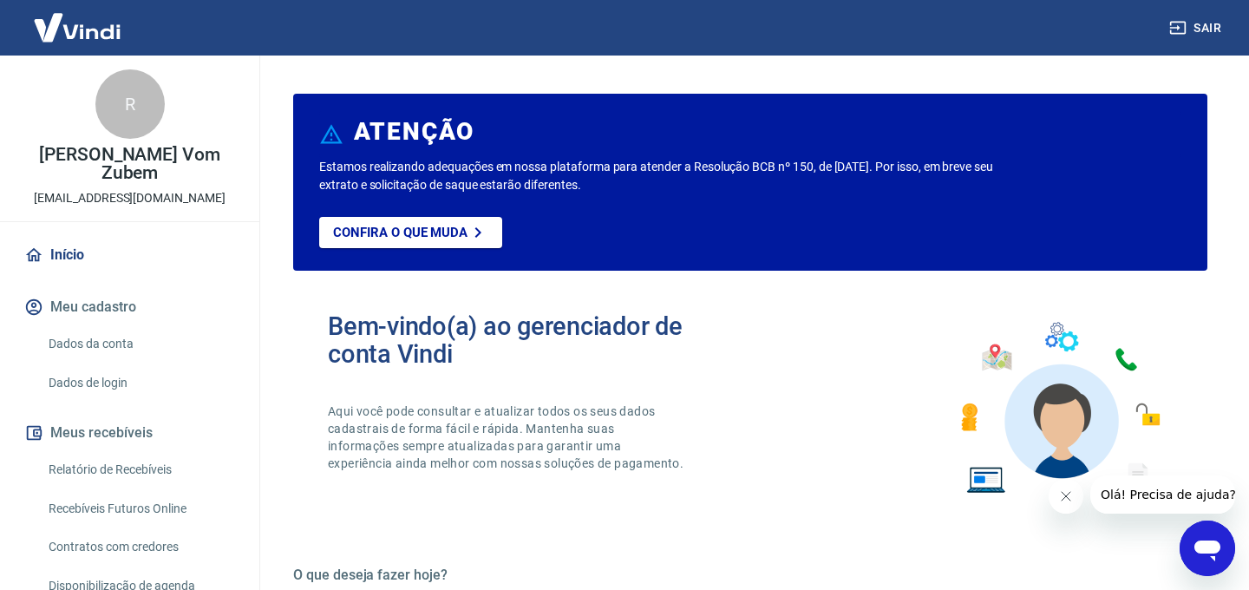
click at [86, 305] on button "Meu cadastro" at bounding box center [130, 307] width 218 height 38
click at [104, 343] on link "Dados da conta" at bounding box center [140, 344] width 197 height 36
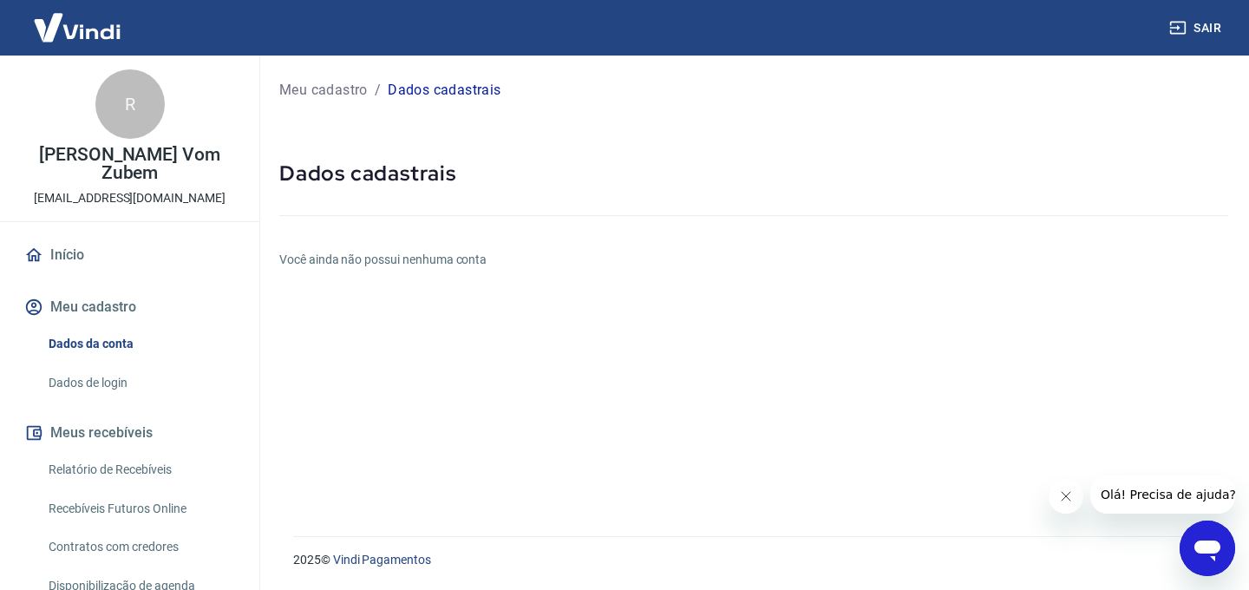
click at [388, 261] on h6 "Você ainda não possui nenhuma conta" at bounding box center [753, 260] width 949 height 18
click at [92, 388] on link "Dados de login" at bounding box center [140, 383] width 197 height 36
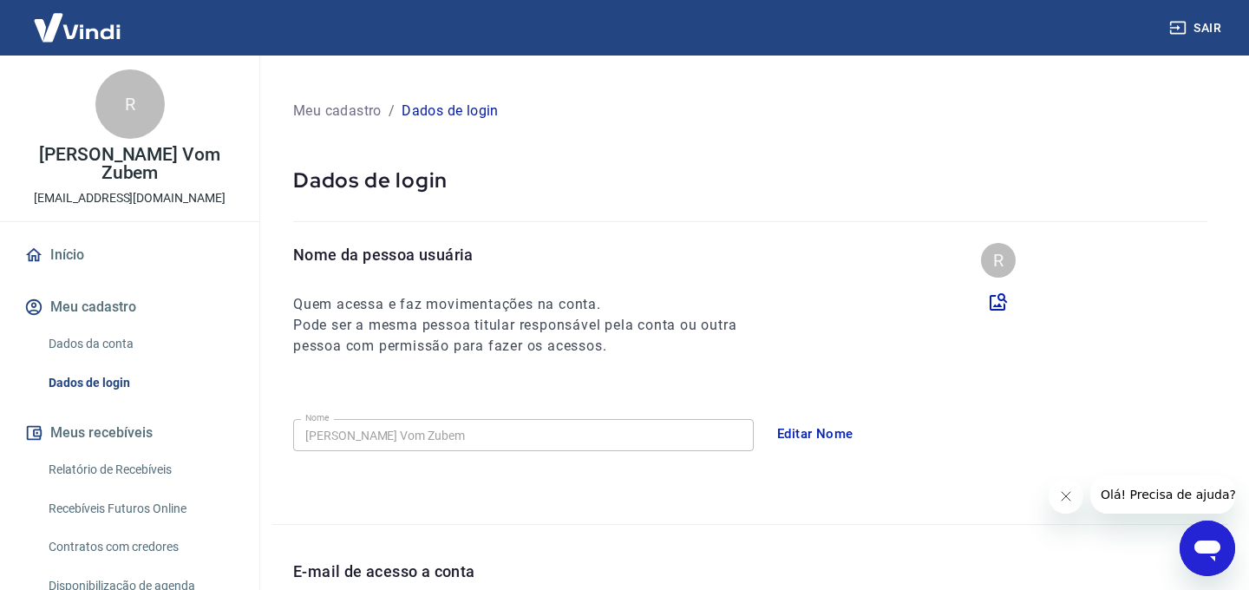
click at [803, 428] on button "Editar Nome" at bounding box center [814, 433] width 95 height 36
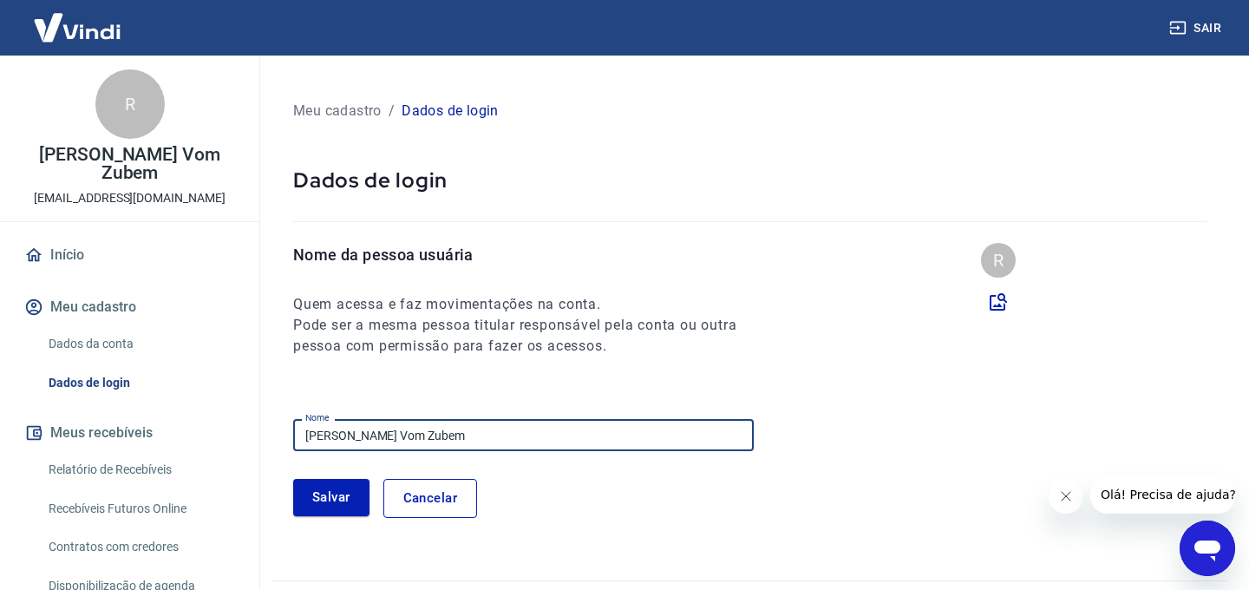
click at [467, 431] on input "[PERSON_NAME] Vom Zubem" at bounding box center [523, 435] width 460 height 32
click at [540, 434] on input "[PERSON_NAME]" at bounding box center [523, 435] width 460 height 32
type input "[PERSON_NAME]"
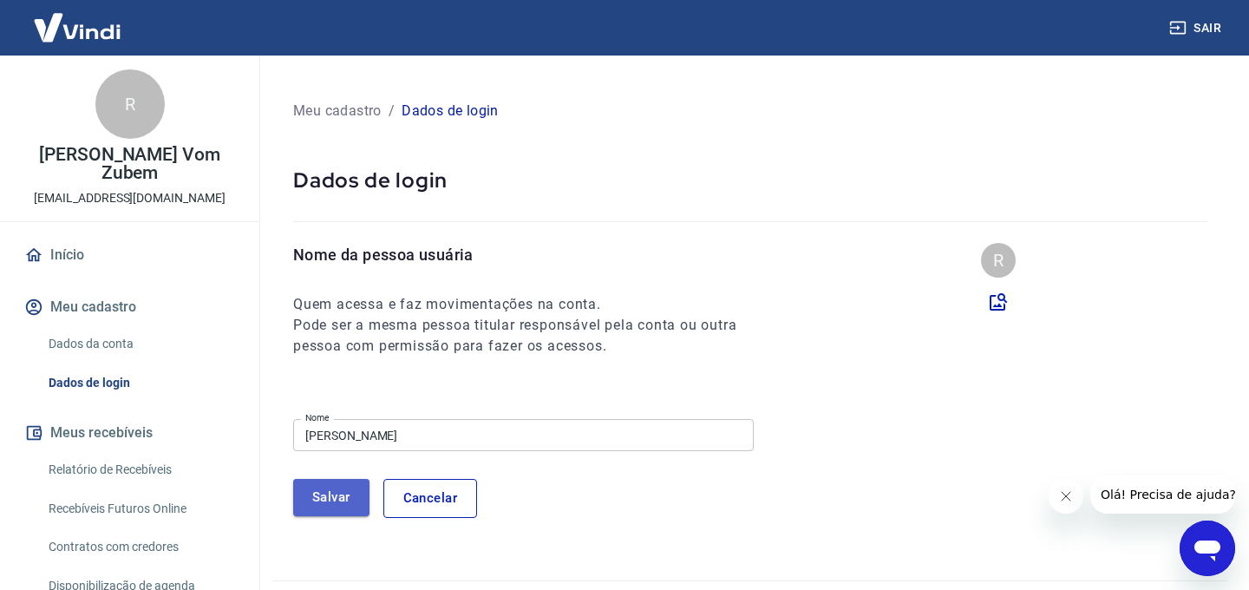
click at [339, 494] on button "Salvar" at bounding box center [331, 497] width 76 height 36
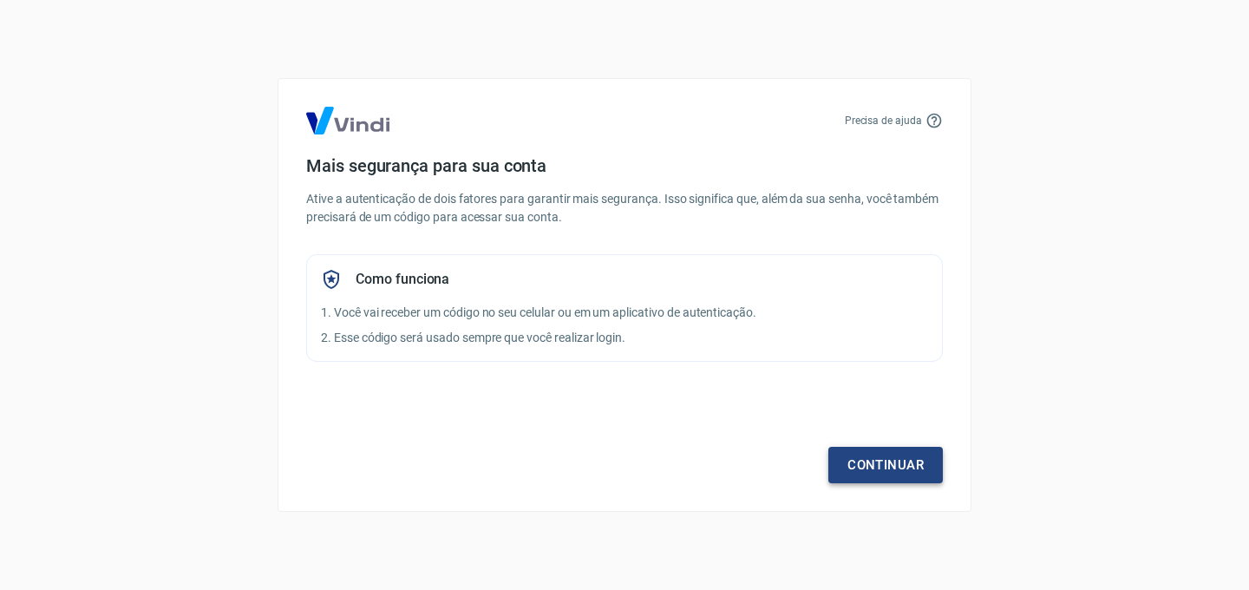
click at [875, 460] on link "Continuar" at bounding box center [885, 465] width 114 height 36
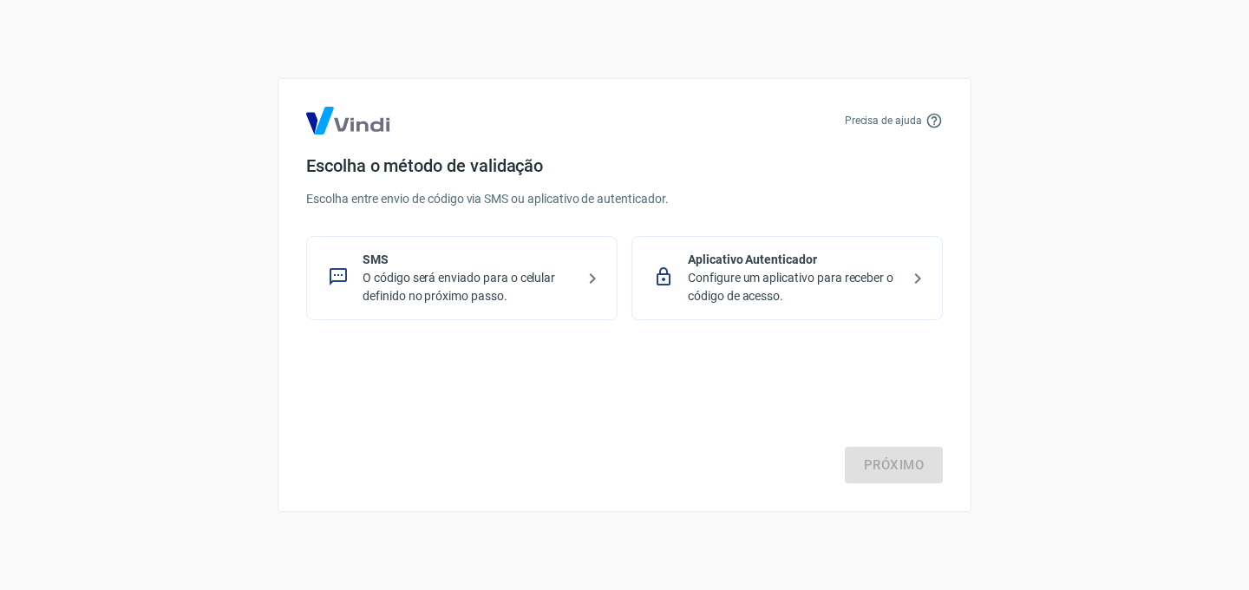
click at [484, 291] on p "O código será enviado para o celular definido no próximo passo." at bounding box center [468, 287] width 212 height 36
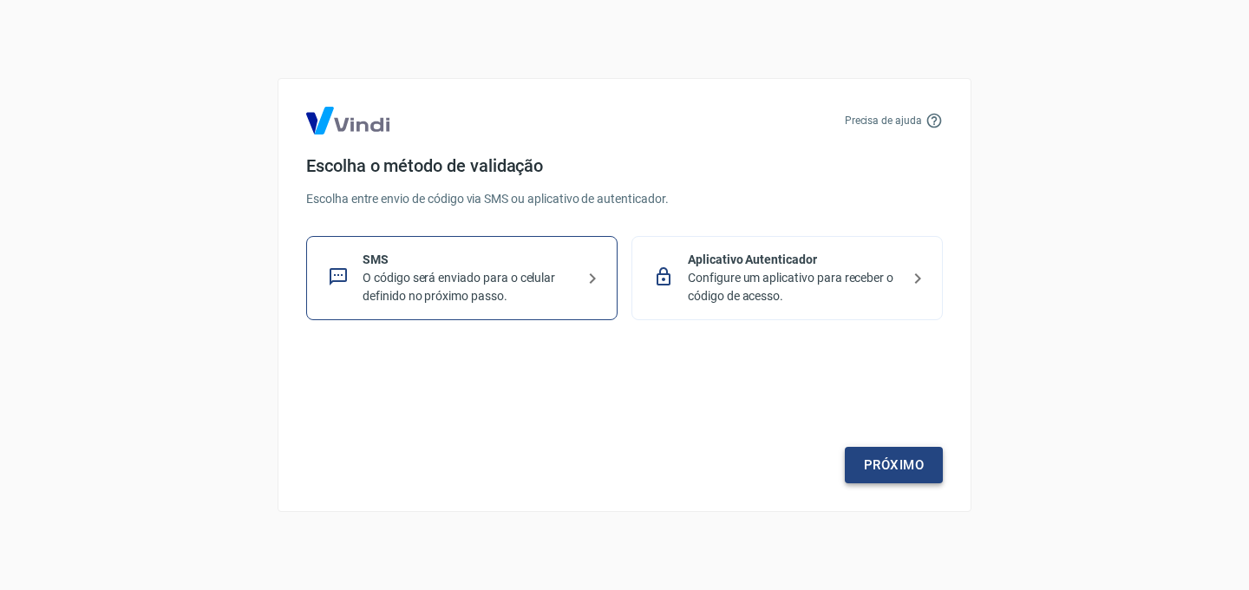
click at [878, 477] on link "Próximo" at bounding box center [893, 465] width 98 height 36
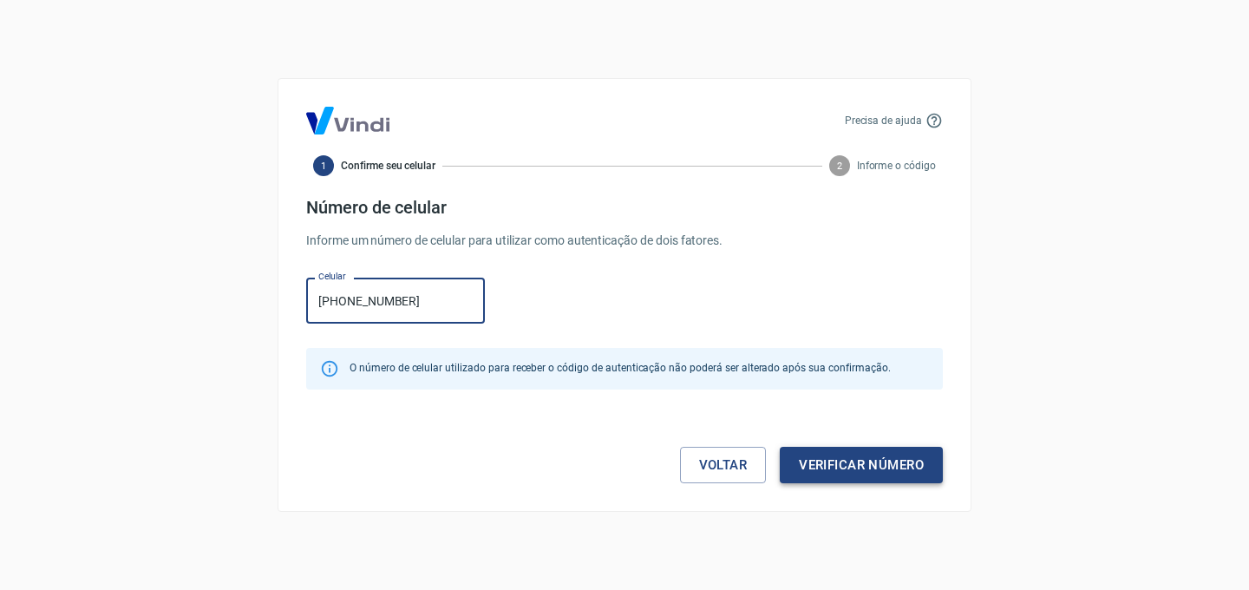
type input "[PHONE_NUMBER]"
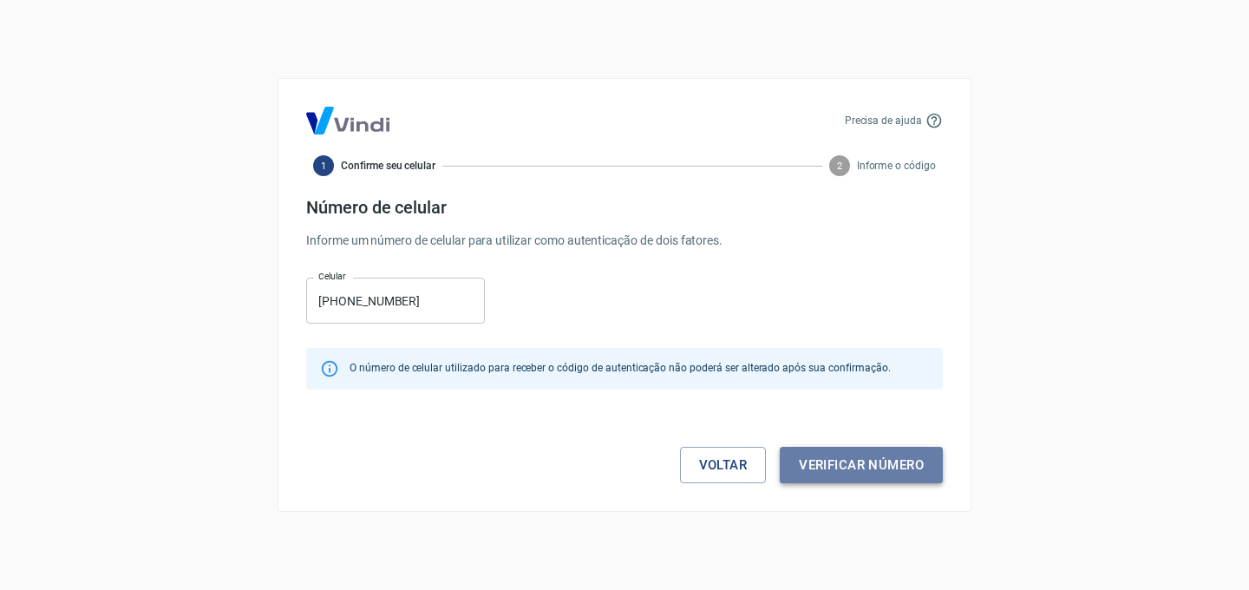
click at [887, 455] on button "Verificar número" at bounding box center [860, 465] width 163 height 36
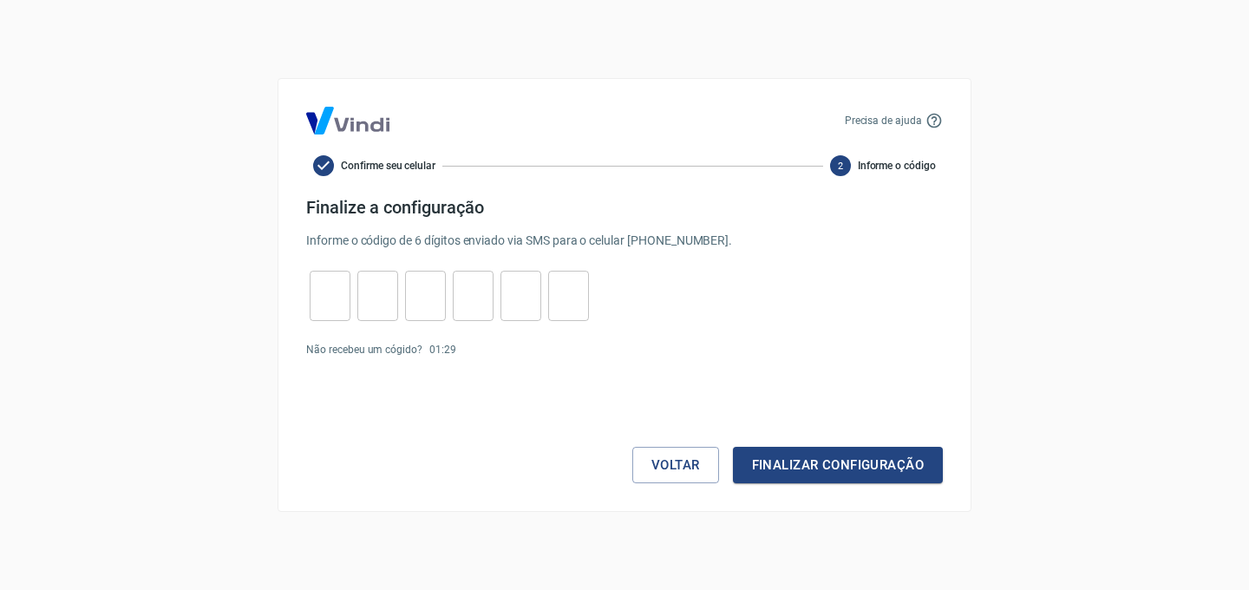
click at [326, 296] on input "tel" at bounding box center [330, 295] width 41 height 37
type input "9"
type input "8"
type input "1"
type input "9"
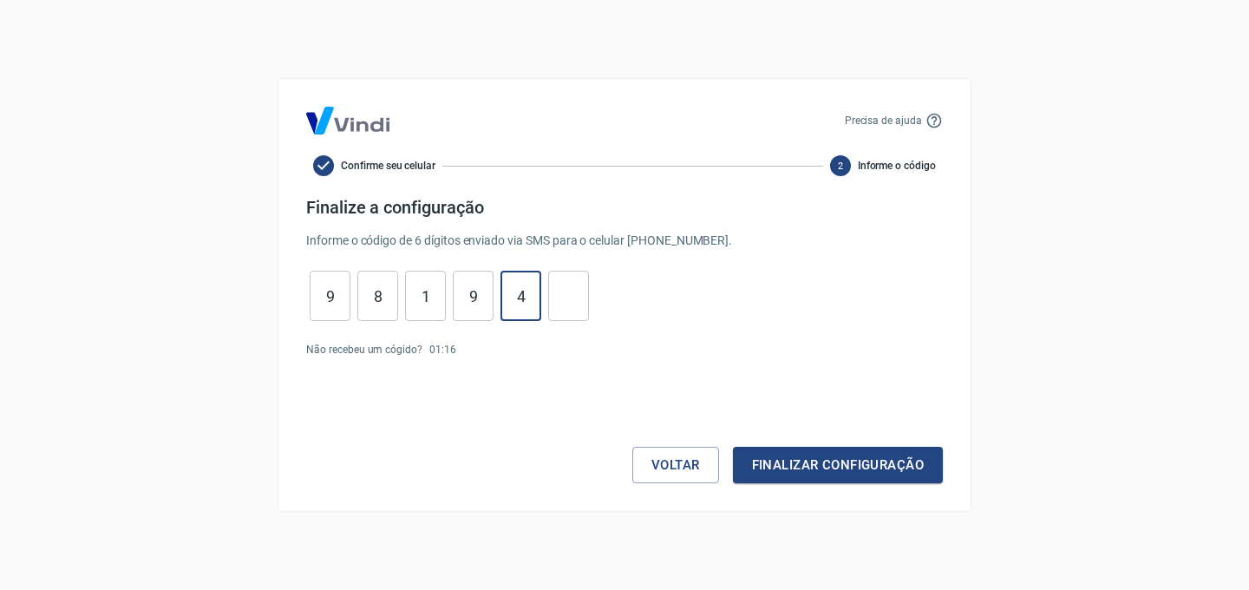
type input "4"
type input "2"
click at [892, 457] on button "Finalizar configuração" at bounding box center [838, 465] width 210 height 36
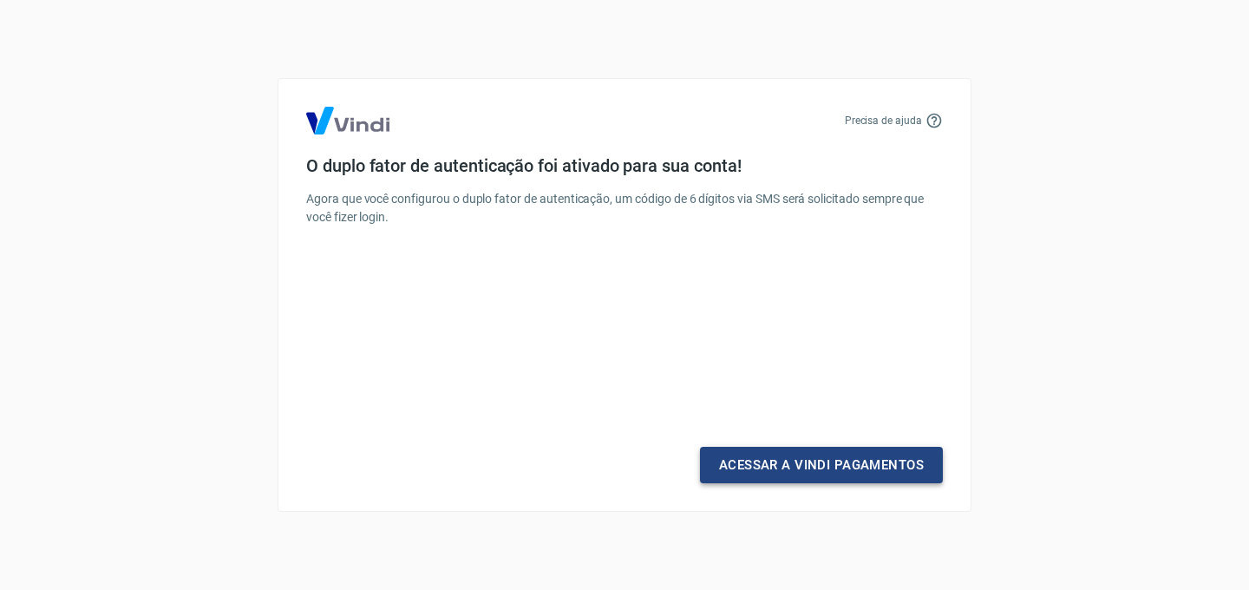
click at [823, 464] on link "Acessar a Vindi Pagamentos" at bounding box center [821, 465] width 243 height 36
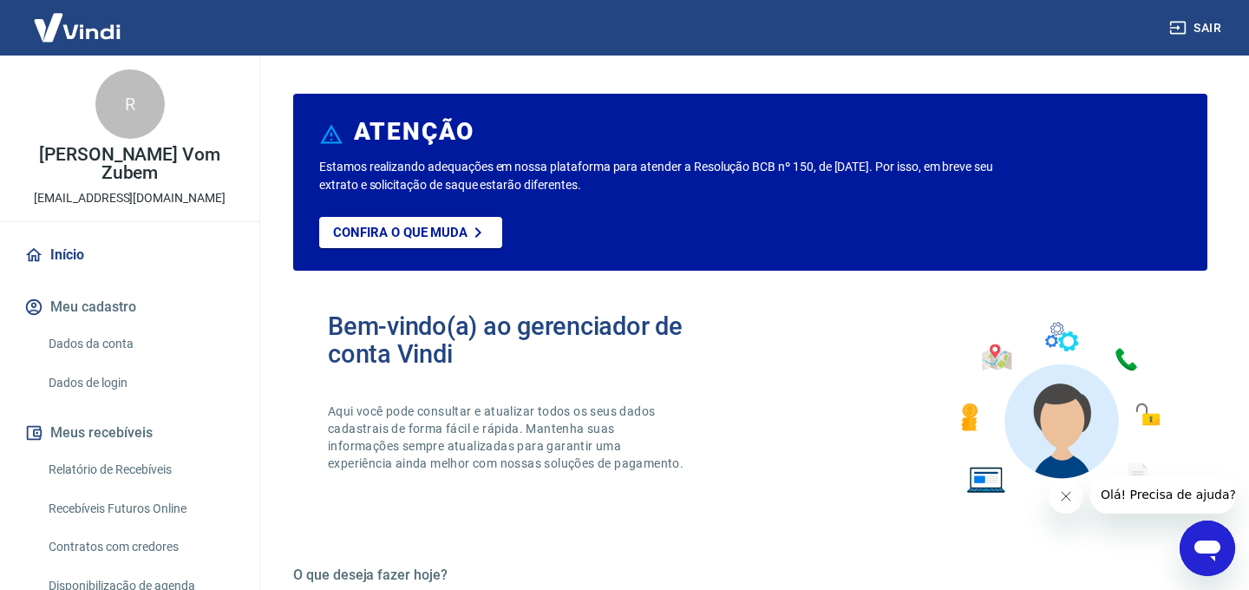
click at [112, 298] on button "Meu cadastro" at bounding box center [130, 307] width 218 height 38
click at [124, 336] on link "Dados da conta" at bounding box center [140, 344] width 197 height 36
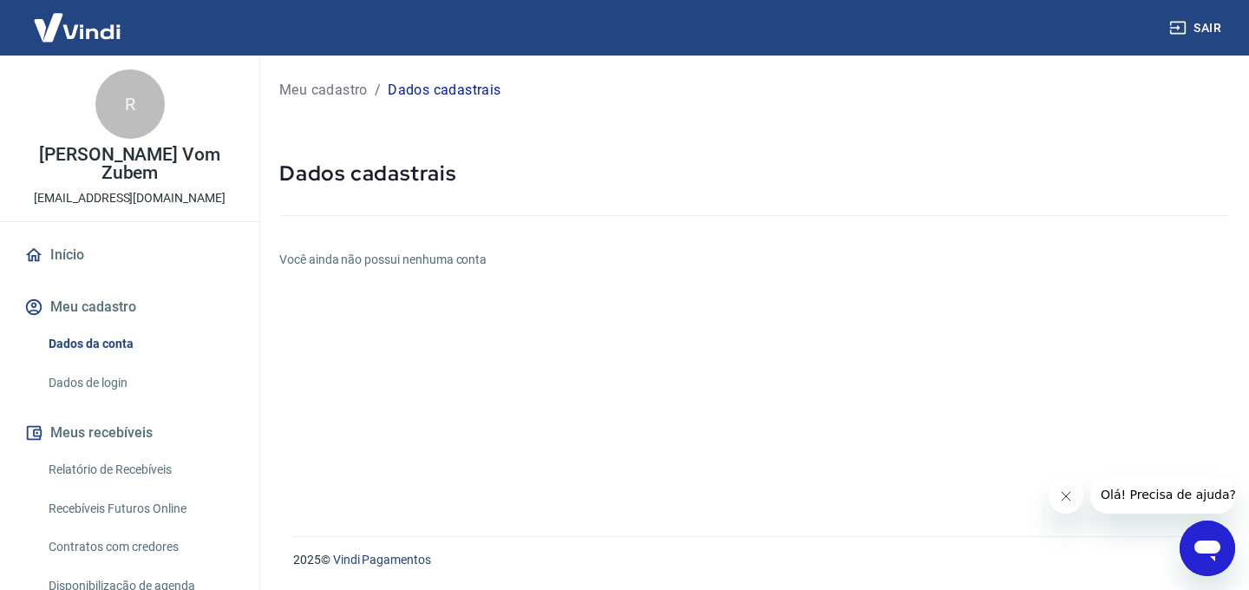
click at [94, 377] on link "Dados de login" at bounding box center [140, 383] width 197 height 36
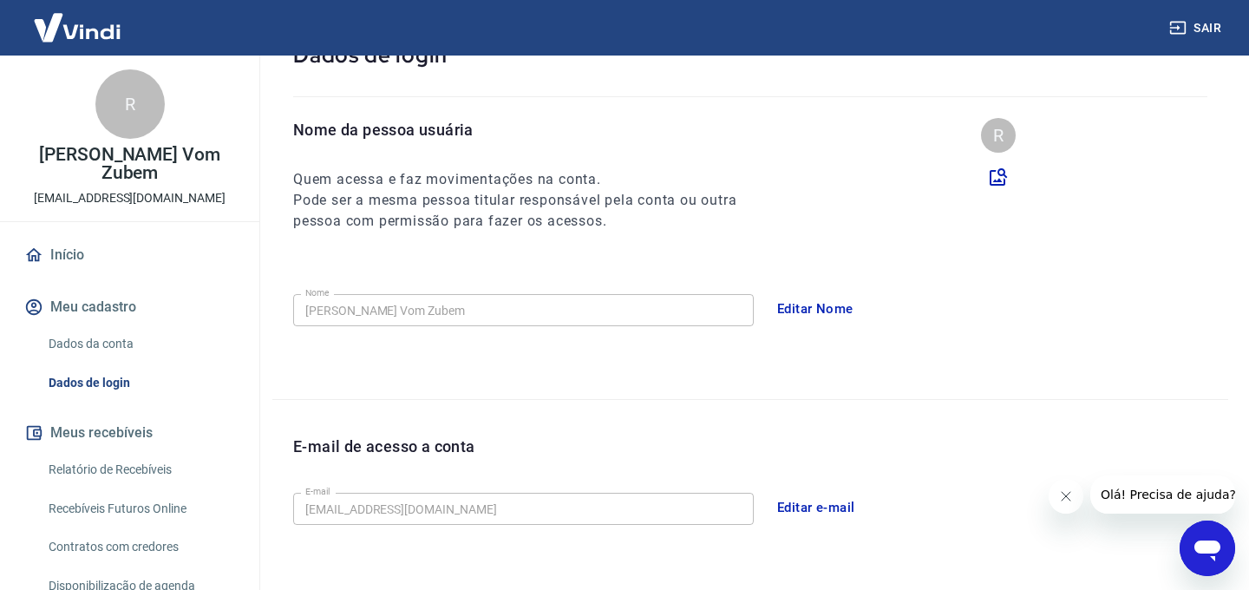
scroll to position [123, 0]
click at [830, 310] on button "Editar Nome" at bounding box center [814, 310] width 95 height 36
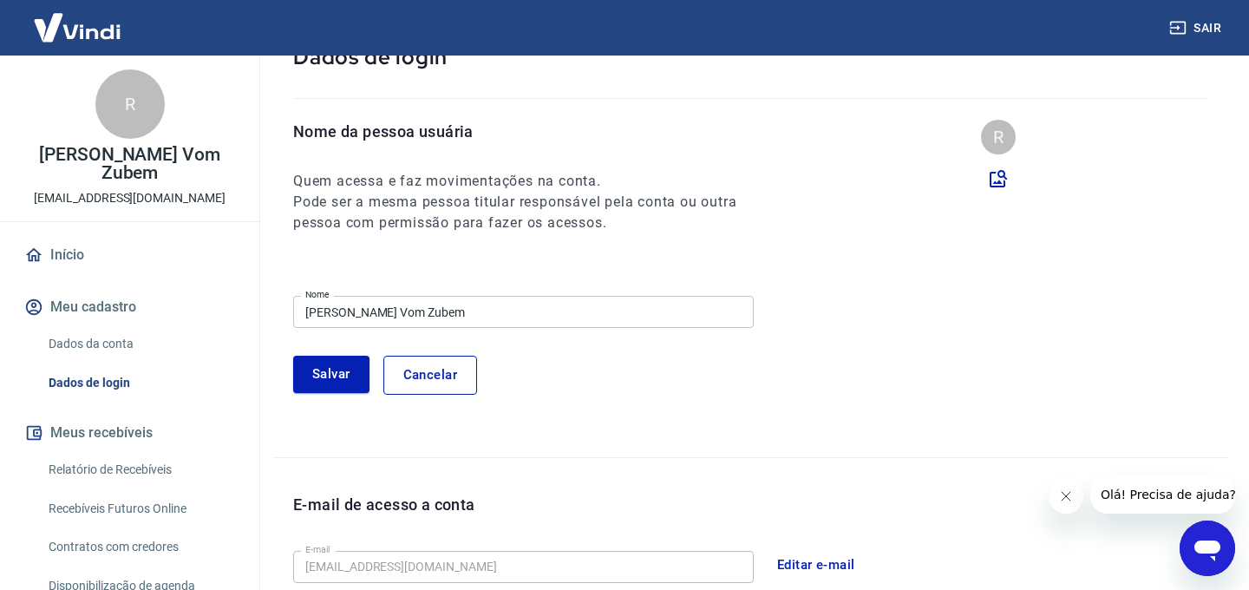
click at [465, 314] on input "[PERSON_NAME] Vom Zubem" at bounding box center [523, 312] width 460 height 32
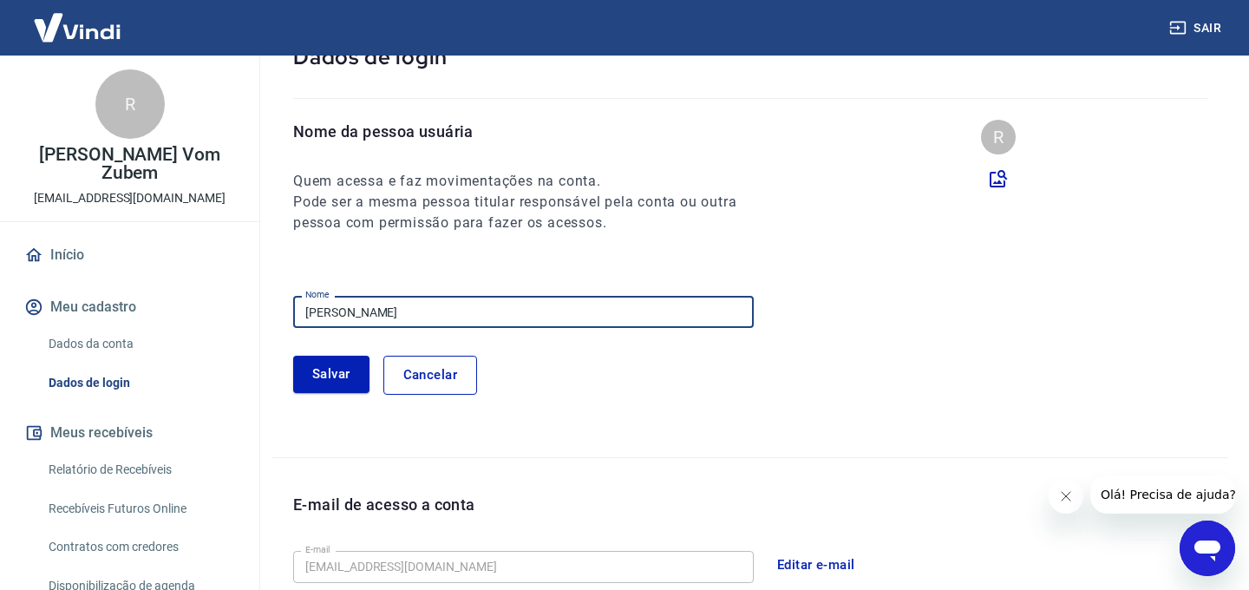
click at [539, 317] on input "[PERSON_NAME]" at bounding box center [523, 312] width 460 height 32
type input "[PERSON_NAME]"
click at [336, 370] on button "Salvar" at bounding box center [331, 373] width 76 height 36
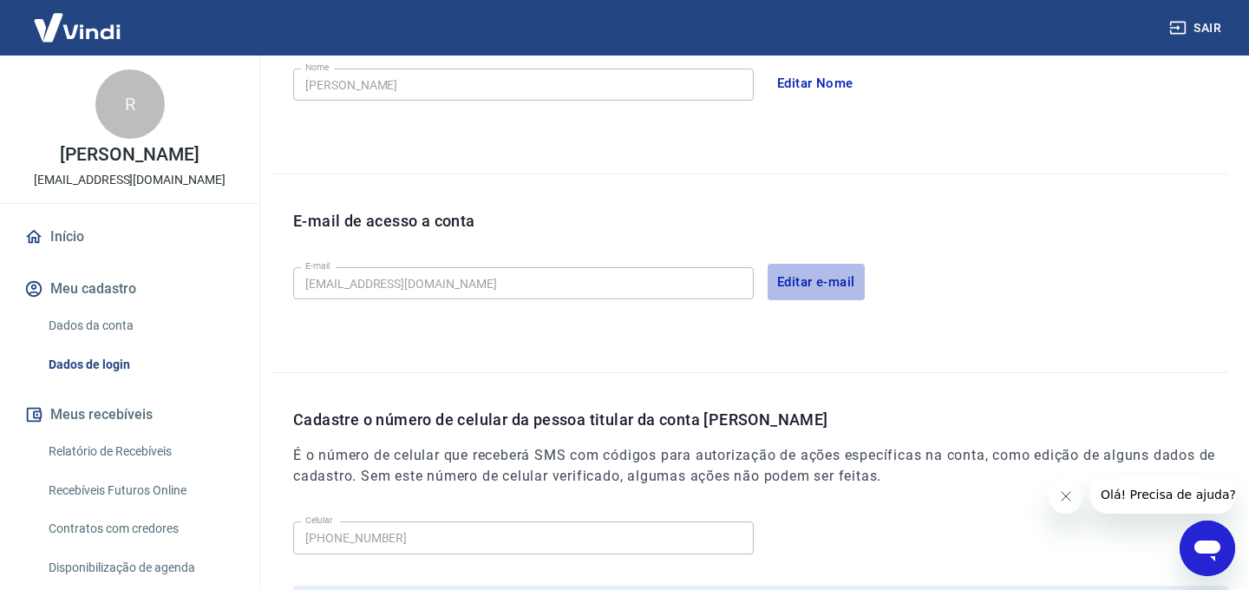
click at [827, 276] on button "Editar e-mail" at bounding box center [815, 282] width 97 height 36
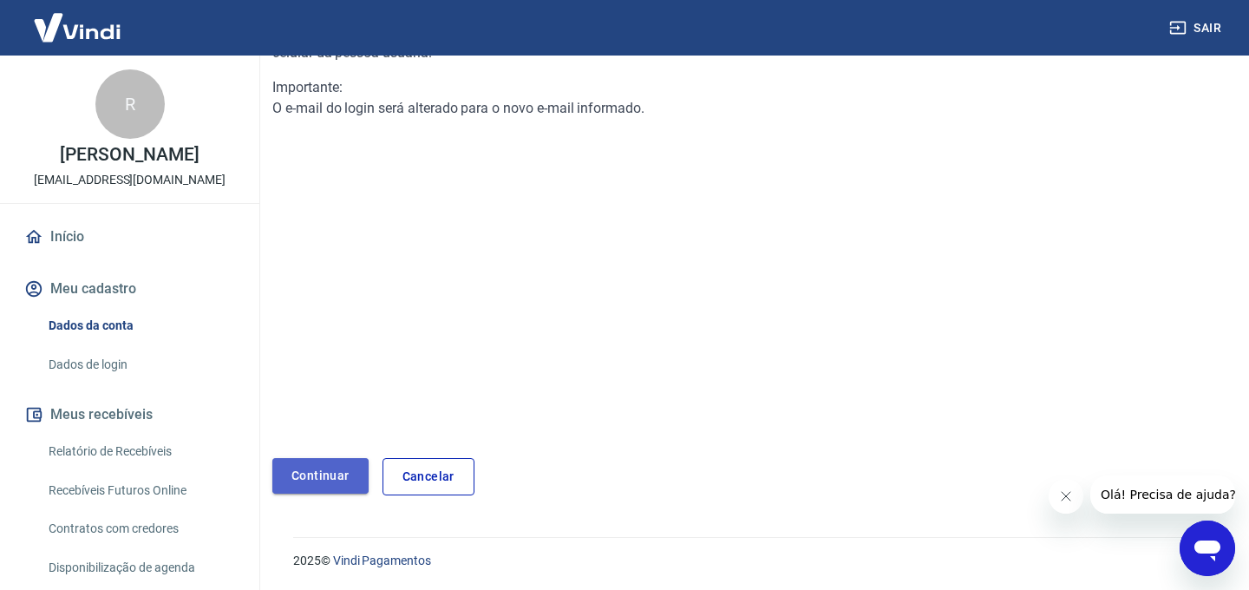
click at [330, 472] on link "Continuar" at bounding box center [320, 476] width 96 height 36
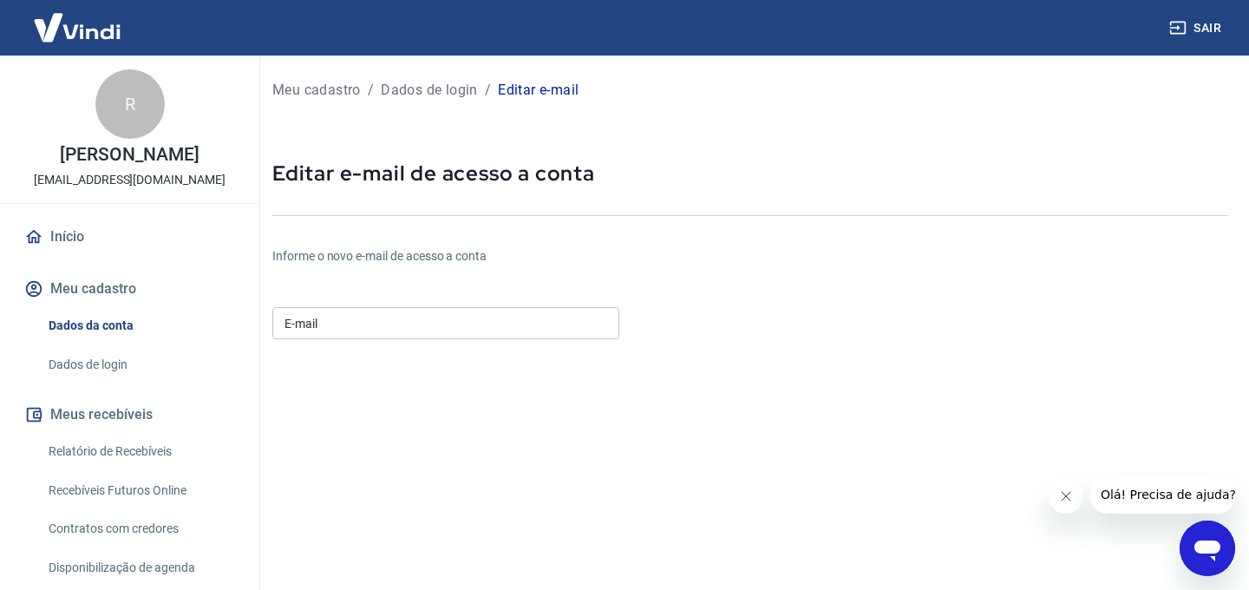
scroll to position [3, 0]
click at [400, 321] on input "E-mail" at bounding box center [445, 320] width 347 height 32
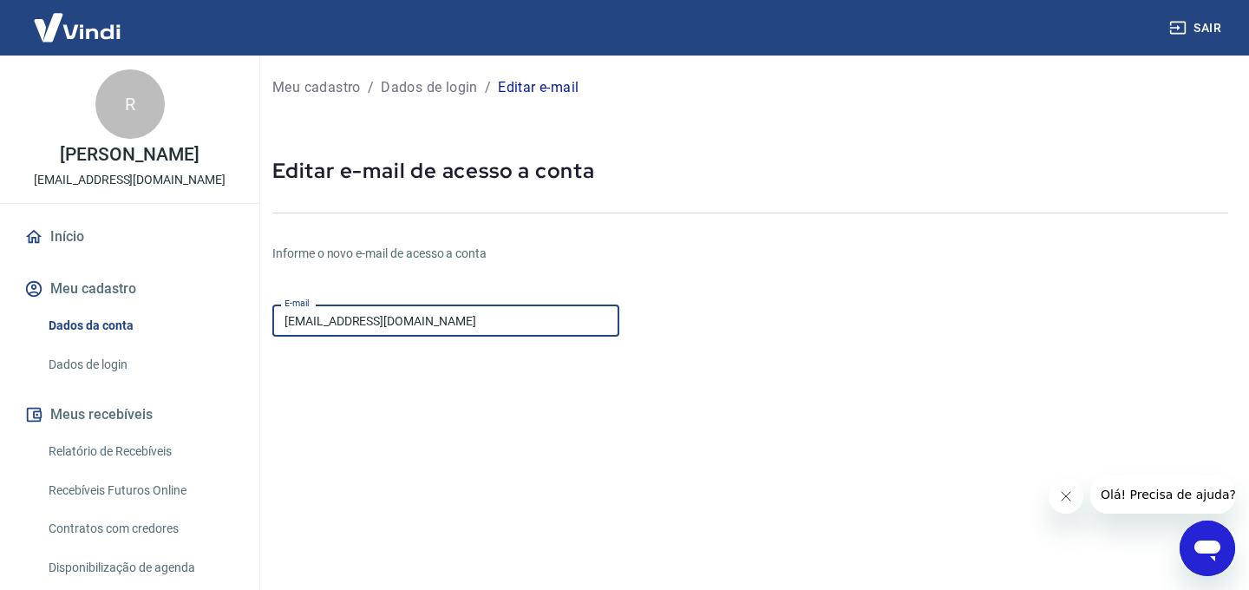
click at [339, 323] on input "[EMAIL_ADDRESS][DOMAIN_NAME]" at bounding box center [445, 320] width 347 height 32
type input "[EMAIL_ADDRESS][DOMAIN_NAME]"
click at [574, 408] on form "E-mail [EMAIL_ADDRESS][DOMAIN_NAME] E-mail Continuar Cancelar" at bounding box center [590, 524] width 637 height 454
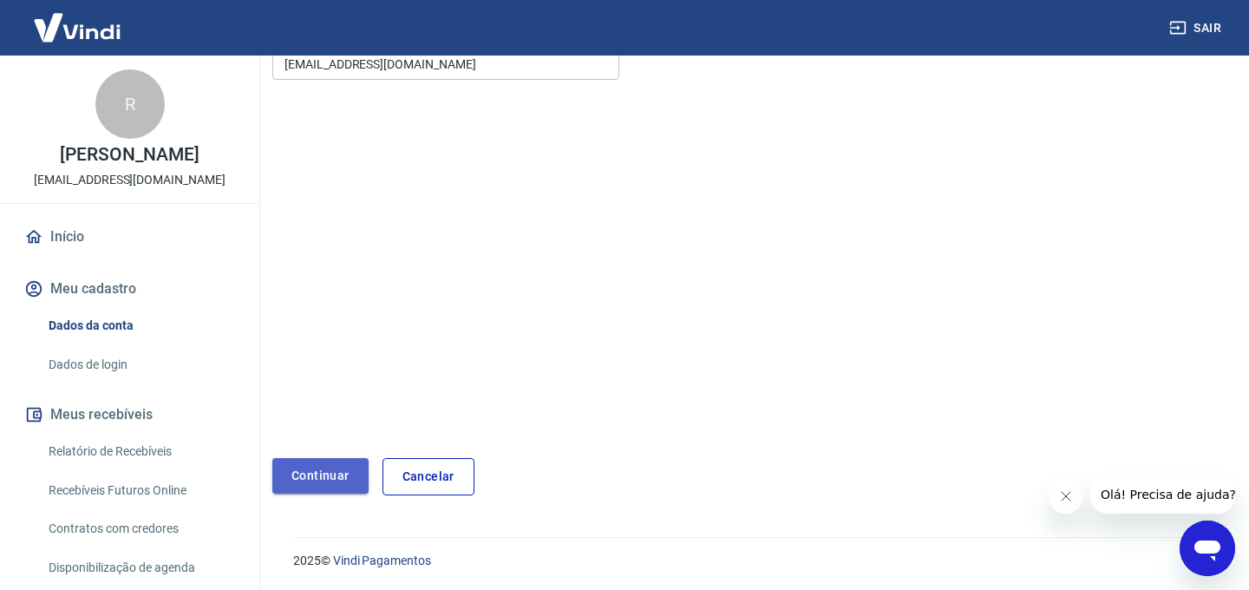
click at [316, 475] on button "Continuar" at bounding box center [320, 476] width 96 height 36
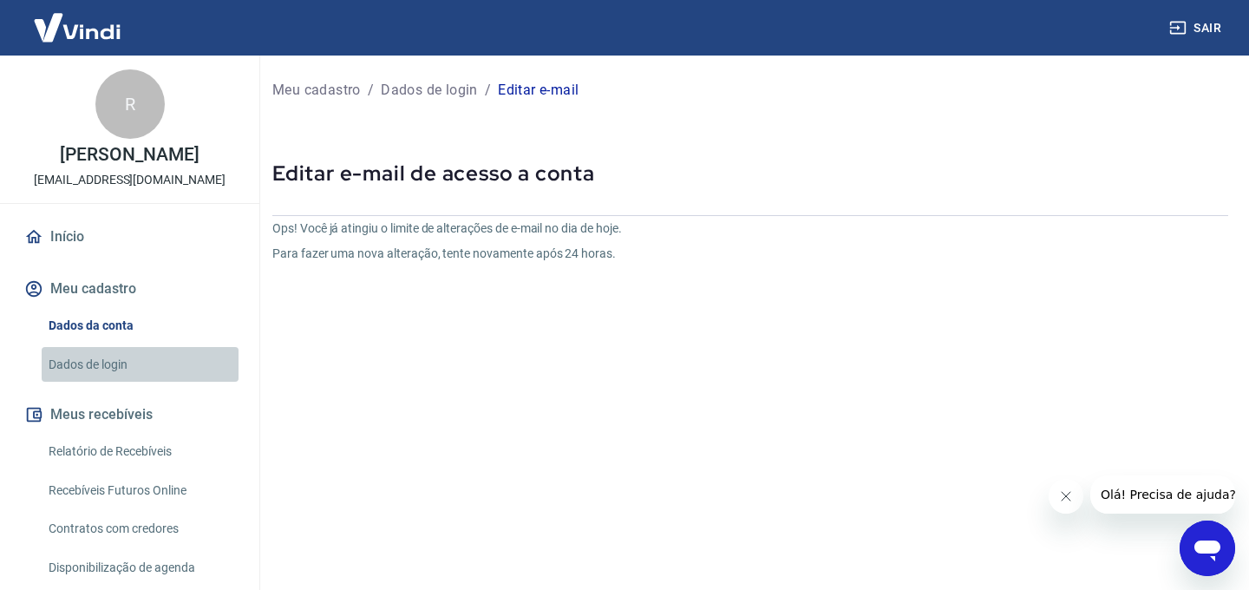
click at [94, 379] on link "Dados de login" at bounding box center [140, 365] width 197 height 36
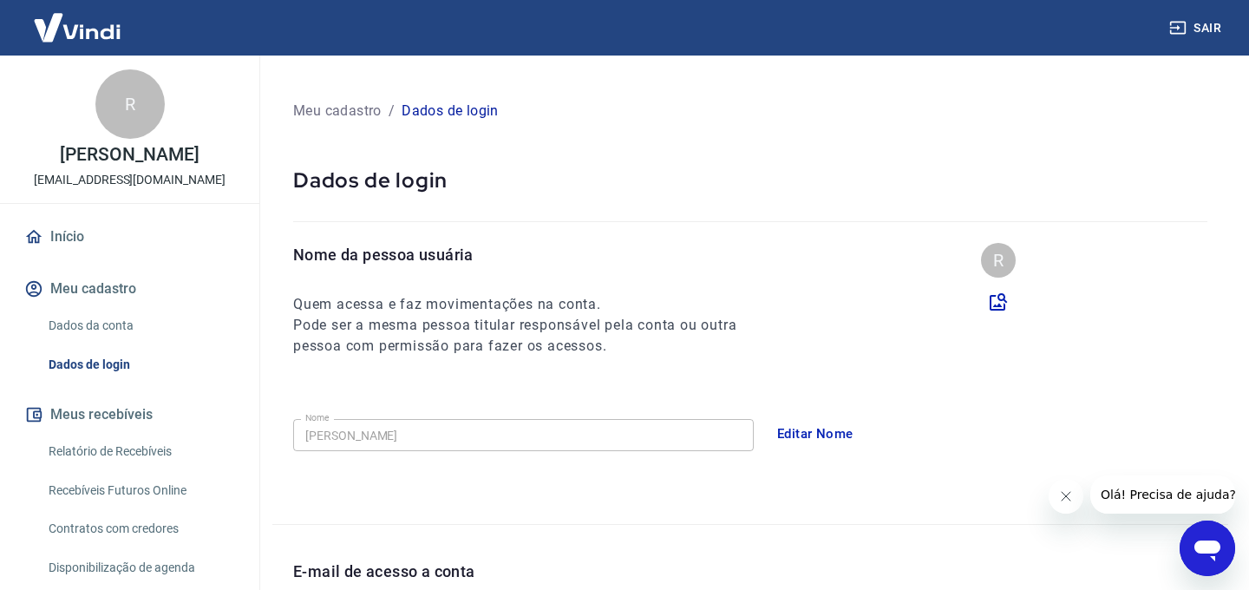
click at [463, 499] on div "Nome da pessoa usuária Quem acessa e faz movimentações na conta. Pode ser a mes…" at bounding box center [749, 383] width 955 height 281
click at [105, 339] on link "Dados da conta" at bounding box center [140, 326] width 197 height 36
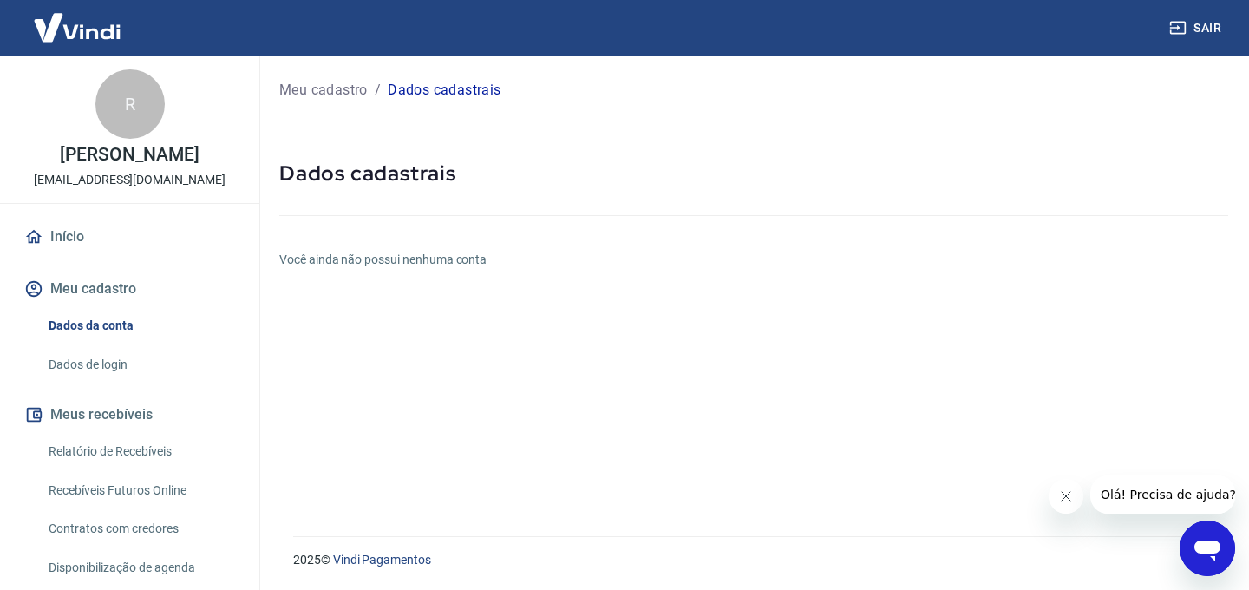
click at [100, 301] on button "Meu cadastro" at bounding box center [130, 289] width 218 height 38
click at [101, 334] on link "Dados da conta" at bounding box center [140, 326] width 197 height 36
click at [108, 382] on link "Dados de login" at bounding box center [140, 365] width 197 height 36
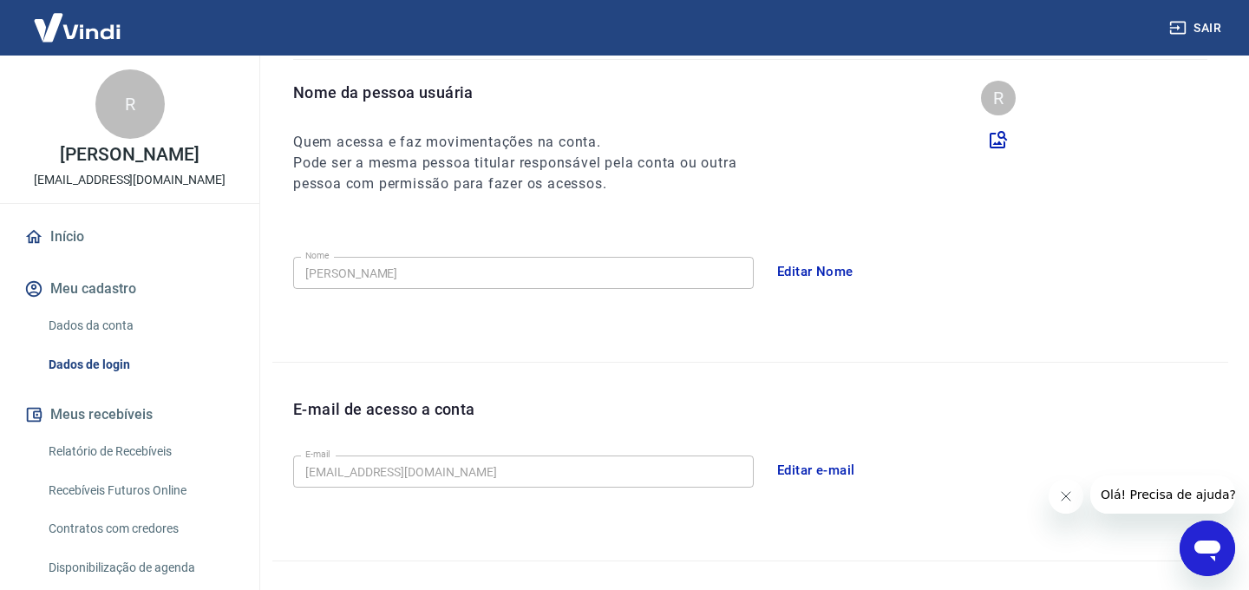
scroll to position [27, 0]
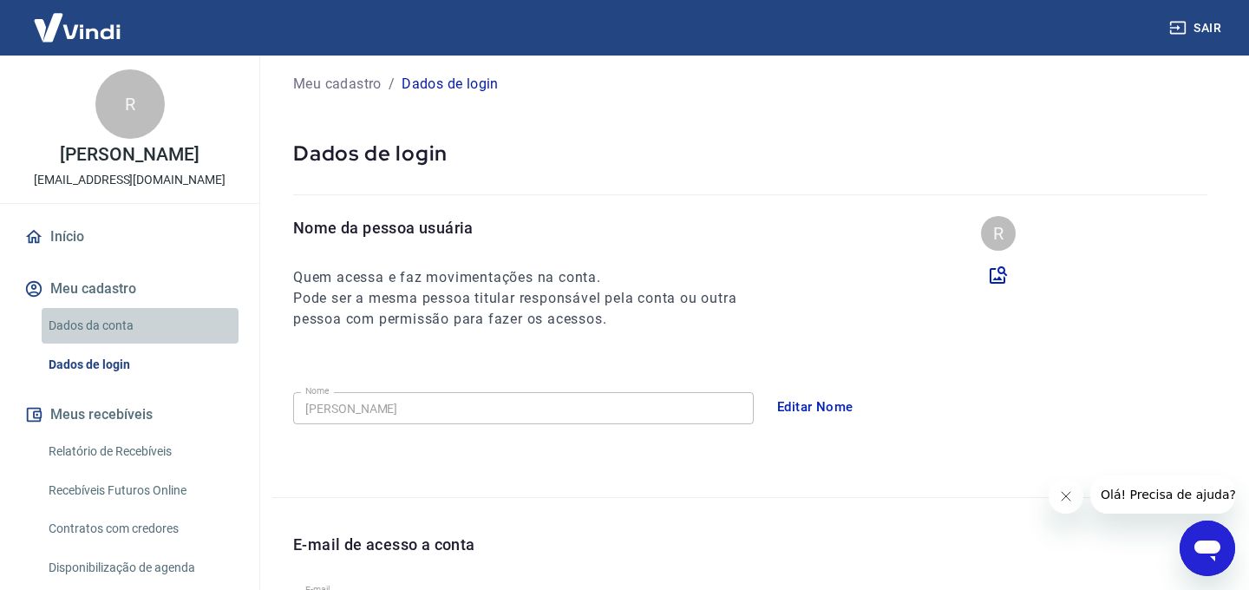
click at [132, 343] on link "Dados da conta" at bounding box center [140, 326] width 197 height 36
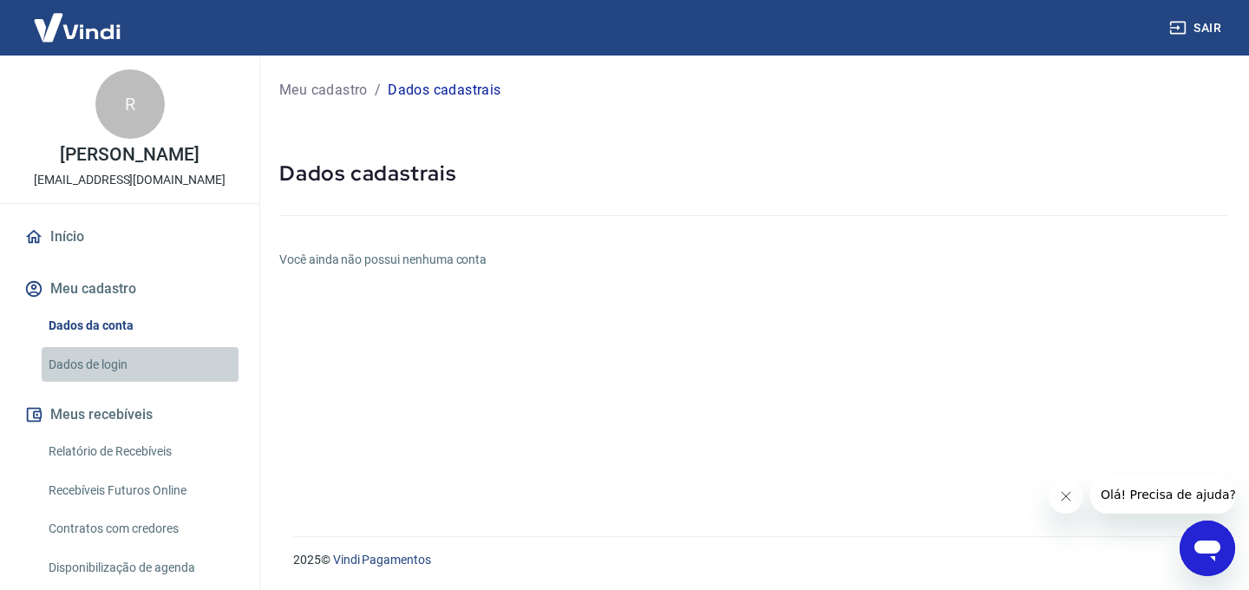
click at [75, 379] on link "Dados de login" at bounding box center [140, 365] width 197 height 36
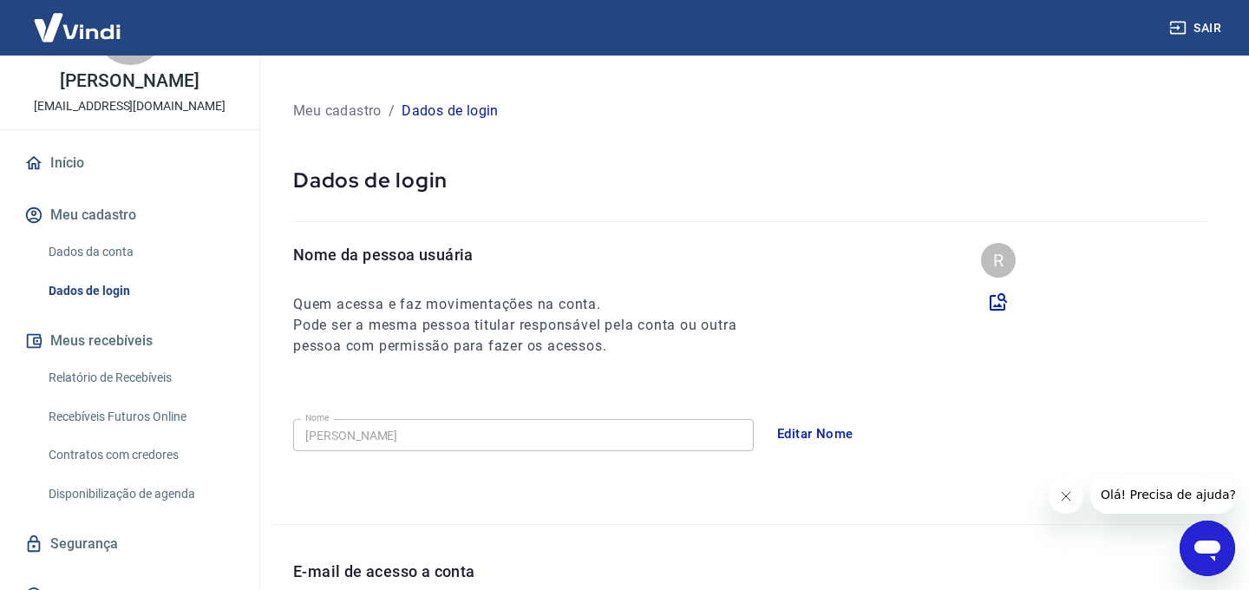
scroll to position [117, 0]
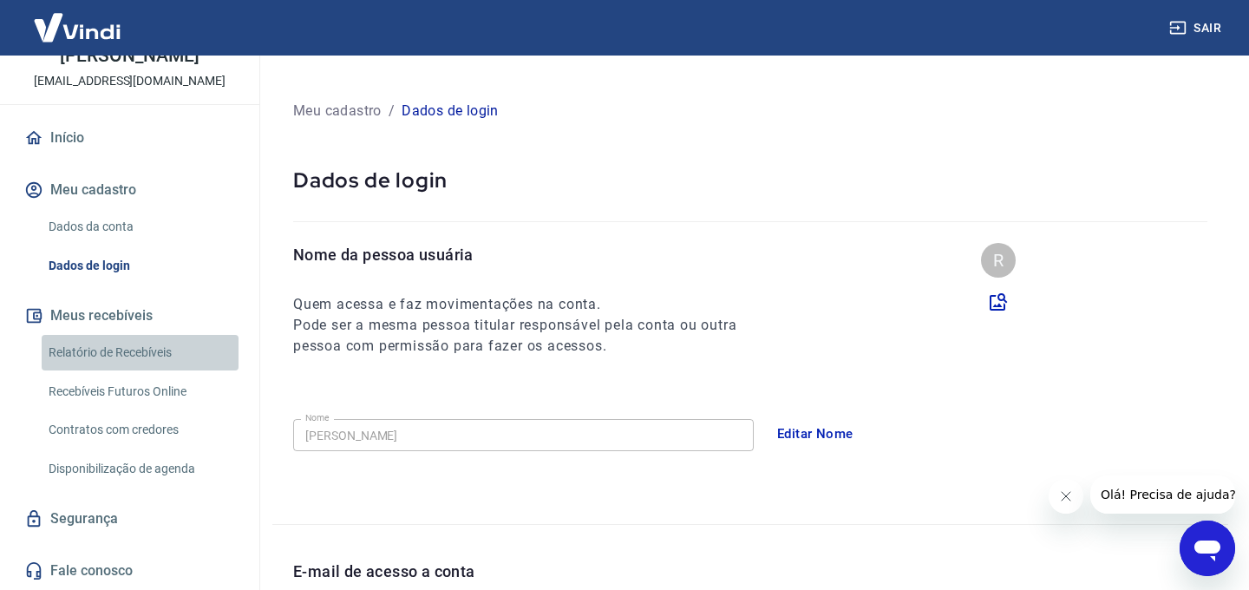
click at [82, 341] on link "Relatório de Recebíveis" at bounding box center [140, 353] width 197 height 36
